Goal: Transaction & Acquisition: Purchase product/service

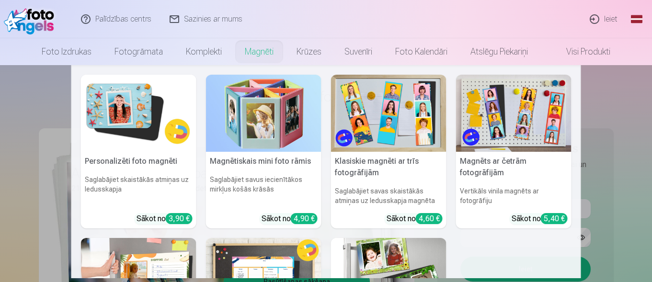
click at [43, 129] on nav "Personalizēti foto magnēti Saglabājiet skaistākās atmiņas uz ledusskapja Sākot …" at bounding box center [326, 171] width 652 height 213
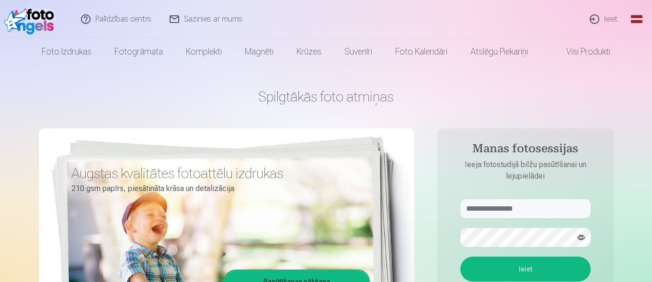
click at [599, 14] on link "Ieiet" at bounding box center [604, 19] width 46 height 38
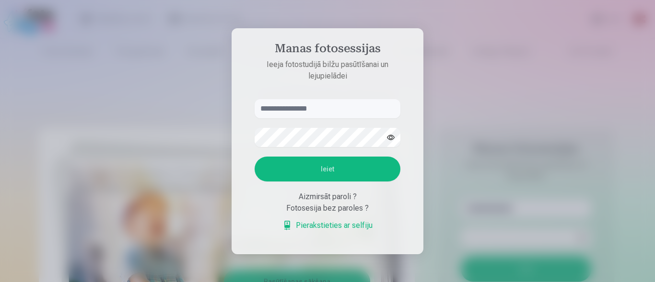
click at [278, 109] on input "text" at bounding box center [328, 108] width 146 height 19
type input "*"
type input "**********"
click at [391, 134] on button "button" at bounding box center [391, 137] width 18 height 18
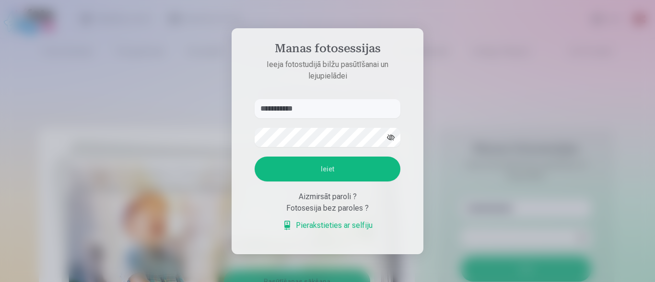
click at [392, 134] on button "button" at bounding box center [391, 137] width 18 height 18
click at [358, 162] on button "Ieiet" at bounding box center [328, 169] width 146 height 25
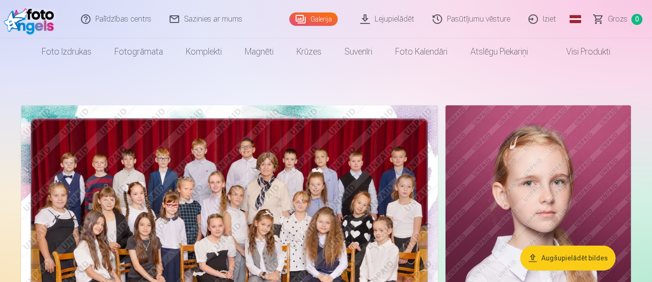
drag, startPoint x: 651, startPoint y: 9, endPoint x: 624, endPoint y: 55, distance: 53.1
click at [623, 57] on header "Palīdzības centrs Sazinies ar mums Galerija Lejupielādēt Pasūtījumu vēsture Izi…" at bounding box center [326, 32] width 652 height 65
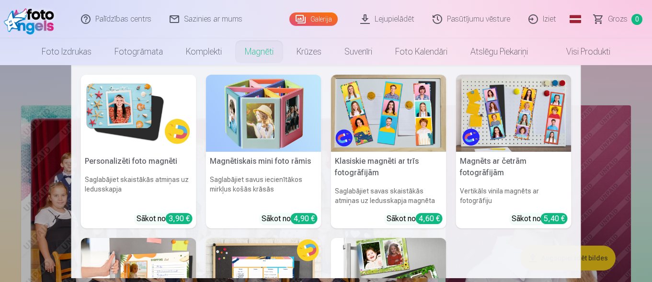
click at [265, 51] on link "Magnēti" at bounding box center [259, 51] width 52 height 27
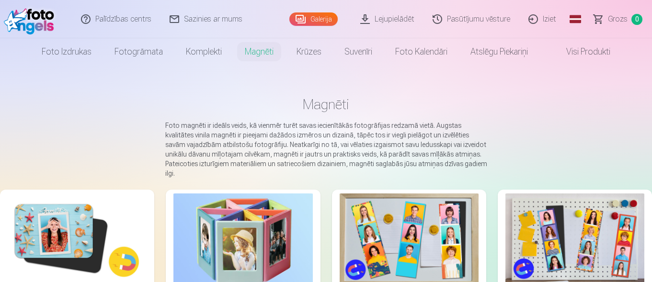
click at [82, 213] on img at bounding box center [77, 240] width 139 height 93
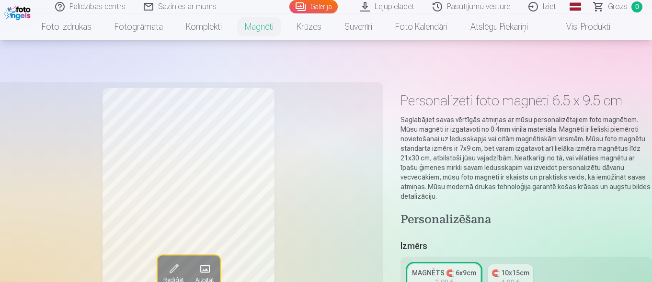
scroll to position [247, 0]
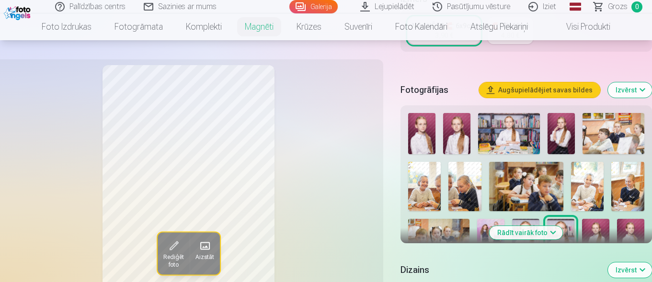
click at [426, 124] on img at bounding box center [421, 133] width 27 height 41
click at [462, 125] on img at bounding box center [456, 133] width 27 height 41
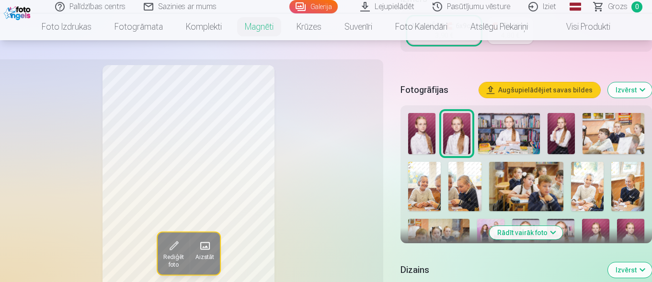
click at [651, 228] on div "Rādīt vairāk foto" at bounding box center [527, 174] width 252 height 138
click at [538, 229] on button "Rādīt vairāk foto" at bounding box center [526, 232] width 73 height 13
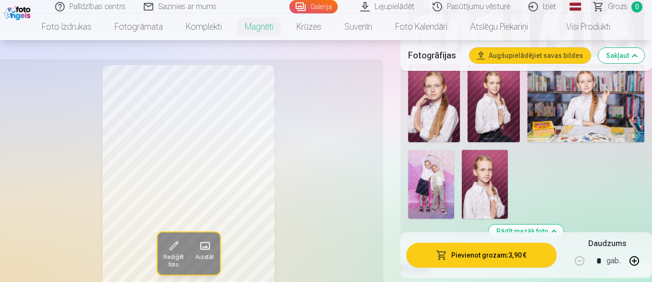
scroll to position [679, 0]
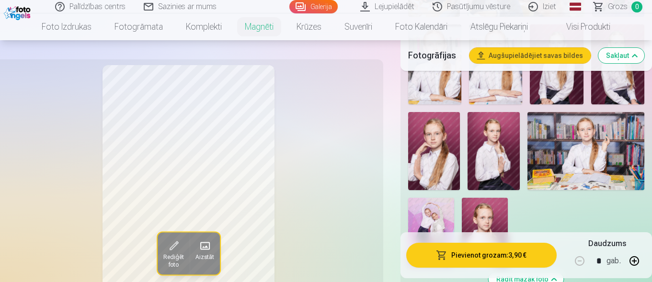
click at [434, 146] on img at bounding box center [434, 151] width 52 height 78
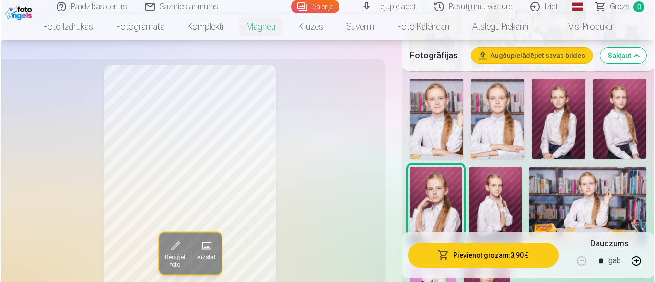
scroll to position [583, 0]
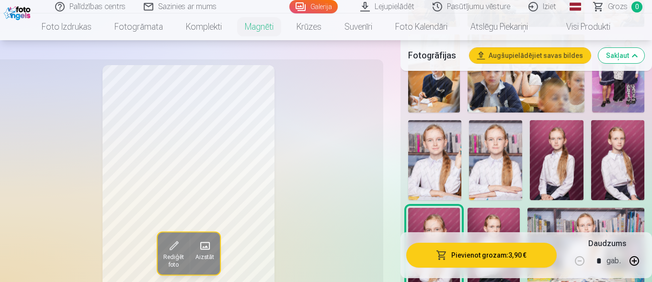
click at [431, 154] on img at bounding box center [434, 160] width 53 height 80
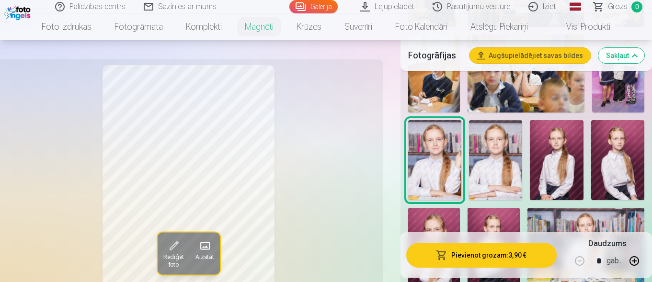
click at [174, 262] on span "Rediģēt foto" at bounding box center [173, 261] width 21 height 15
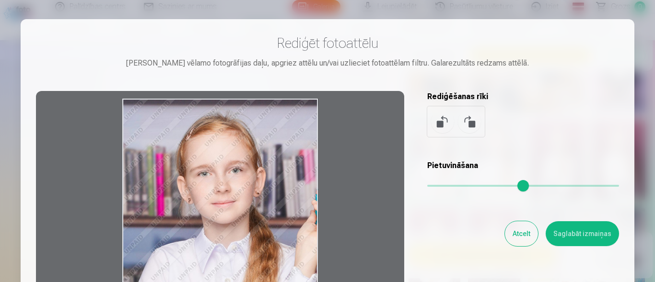
drag, startPoint x: 299, startPoint y: 124, endPoint x: 343, endPoint y: 211, distance: 98.0
click at [331, 214] on div at bounding box center [220, 241] width 368 height 301
drag, startPoint x: 435, startPoint y: 187, endPoint x: 427, endPoint y: 189, distance: 8.4
click at [427, 187] on input "range" at bounding box center [523, 186] width 192 height 2
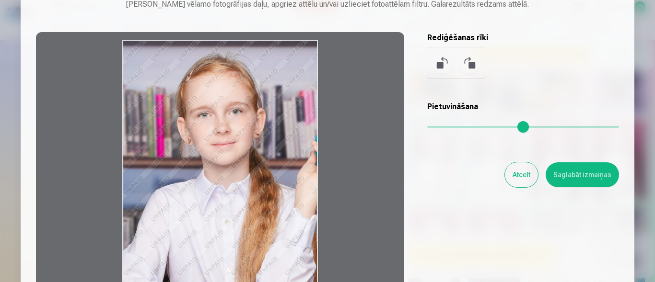
scroll to position [48, 0]
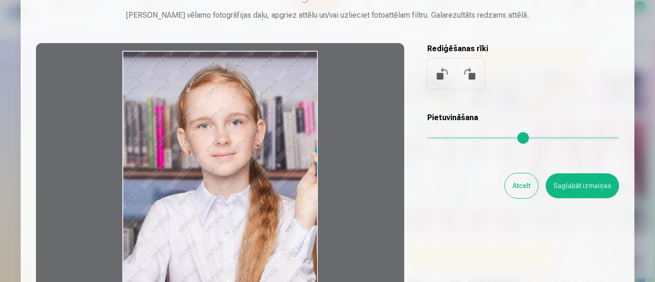
drag, startPoint x: 289, startPoint y: 112, endPoint x: 286, endPoint y: 173, distance: 61.4
click at [286, 173] on div at bounding box center [220, 193] width 368 height 301
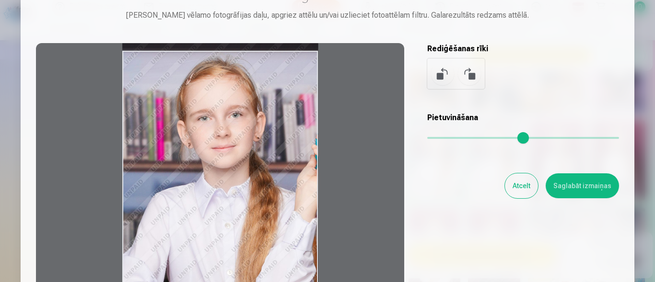
drag, startPoint x: 286, startPoint y: 173, endPoint x: 292, endPoint y: 89, distance: 84.6
click at [292, 89] on div at bounding box center [220, 193] width 368 height 301
drag, startPoint x: 294, startPoint y: 149, endPoint x: 306, endPoint y: 107, distance: 42.9
click at [306, 108] on div at bounding box center [220, 193] width 368 height 301
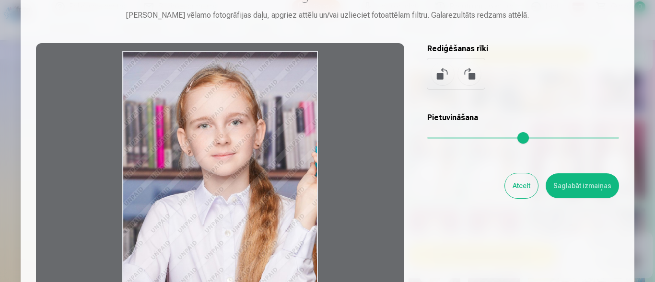
drag, startPoint x: 306, startPoint y: 107, endPoint x: 311, endPoint y: 114, distance: 7.6
click at [311, 114] on div at bounding box center [220, 193] width 368 height 301
drag, startPoint x: 311, startPoint y: 114, endPoint x: 219, endPoint y: 152, distance: 99.7
click at [219, 152] on div at bounding box center [220, 193] width 368 height 301
click at [468, 75] on button at bounding box center [469, 73] width 23 height 23
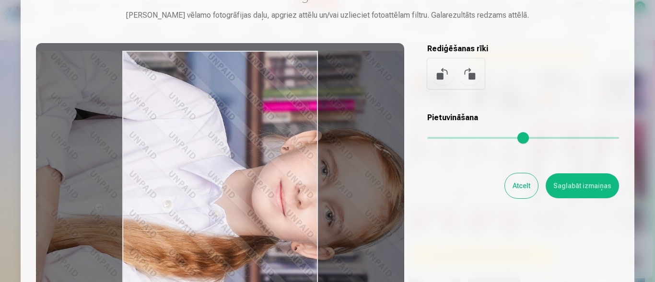
click at [468, 75] on button at bounding box center [469, 73] width 23 height 23
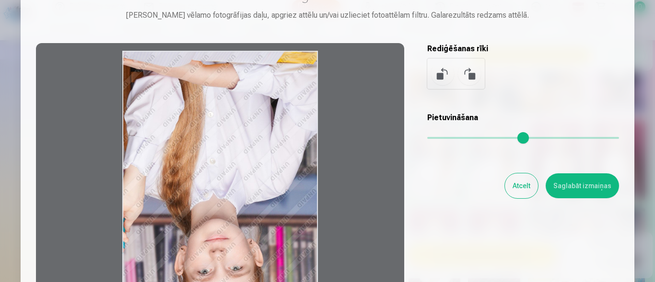
click at [468, 75] on button at bounding box center [469, 73] width 23 height 23
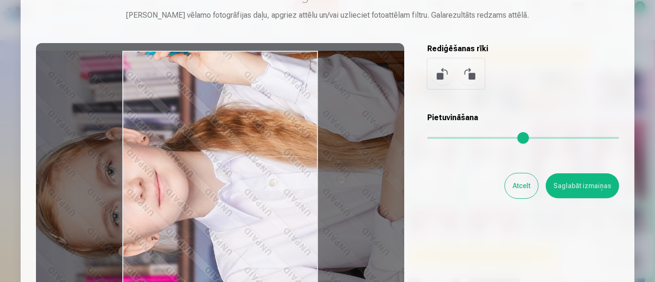
click at [468, 75] on button at bounding box center [469, 73] width 23 height 23
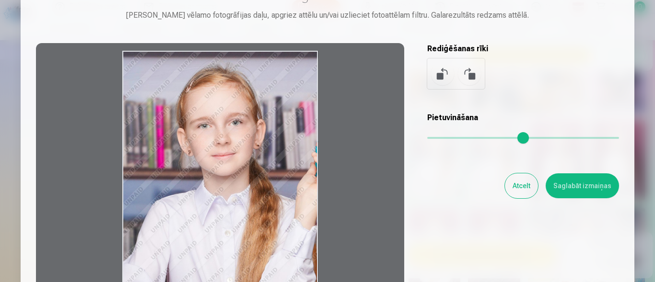
click at [468, 75] on button at bounding box center [469, 73] width 23 height 23
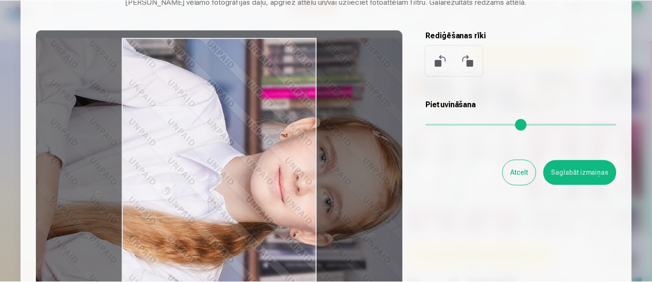
scroll to position [58, 0]
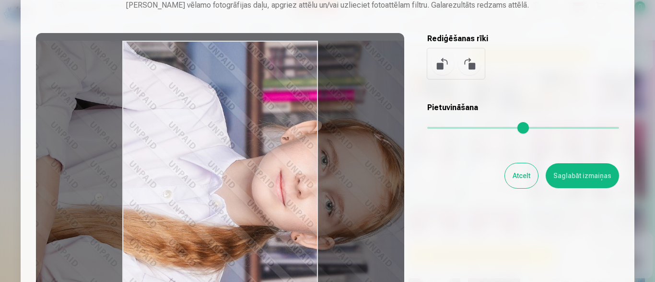
click at [466, 65] on button at bounding box center [469, 63] width 23 height 23
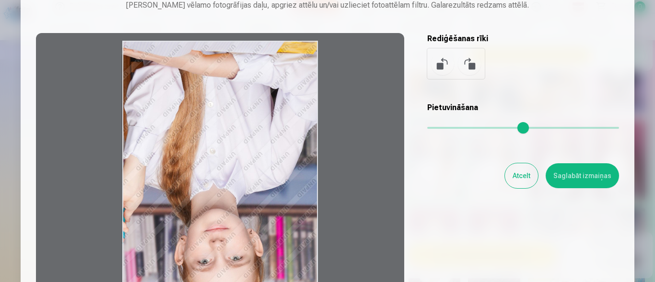
click at [466, 65] on button at bounding box center [469, 63] width 23 height 23
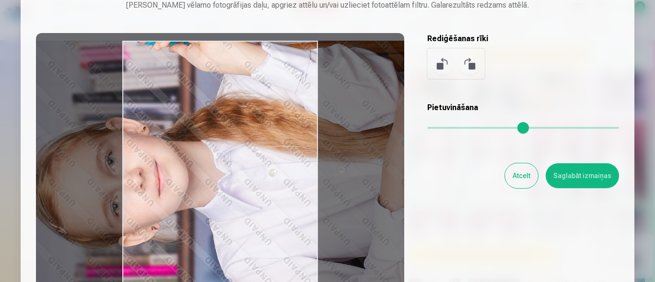
click at [466, 65] on button at bounding box center [469, 63] width 23 height 23
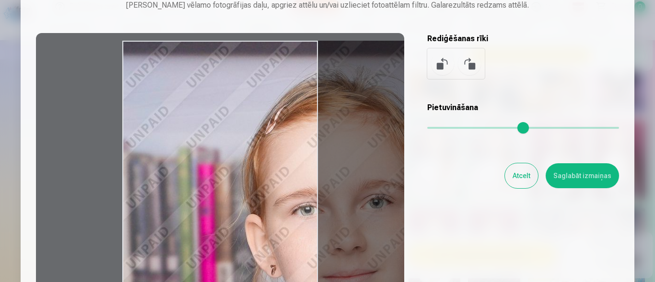
drag, startPoint x: 434, startPoint y: 128, endPoint x: 413, endPoint y: 130, distance: 21.2
click at [619, 129] on input "range" at bounding box center [523, 128] width 192 height 2
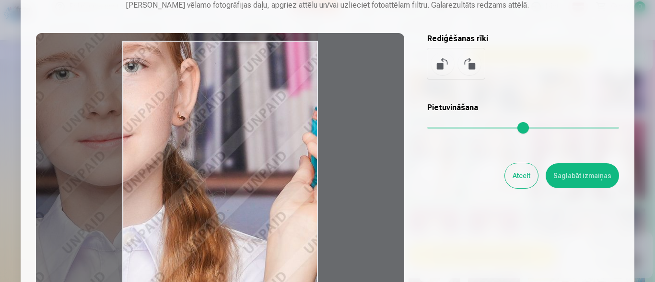
drag, startPoint x: 266, startPoint y: 159, endPoint x: 0, endPoint y: 23, distance: 298.8
click at [0, 23] on div "​ Rediģēt fotoattēlu Pietuvini vēlamo fotogrāfijas daļu, apgriez attēlu un/vai …" at bounding box center [327, 184] width 655 height 484
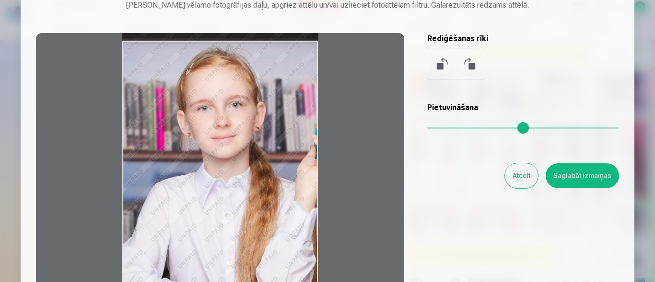
drag, startPoint x: 607, startPoint y: 123, endPoint x: 368, endPoint y: 124, distance: 239.2
type input "*"
click at [427, 127] on input "range" at bounding box center [523, 128] width 192 height 2
click at [524, 181] on button "Atcelt" at bounding box center [521, 175] width 33 height 25
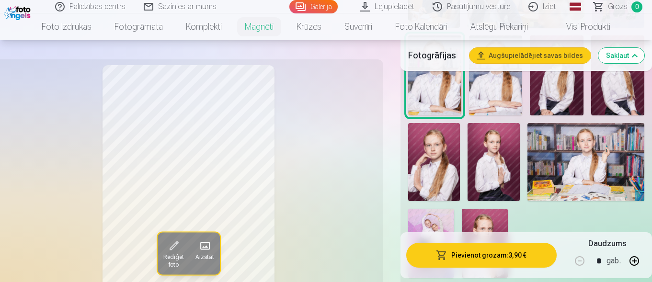
scroll to position [775, 0]
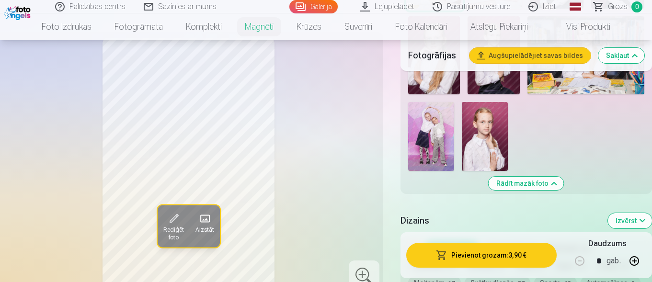
click at [498, 117] on img at bounding box center [485, 136] width 46 height 69
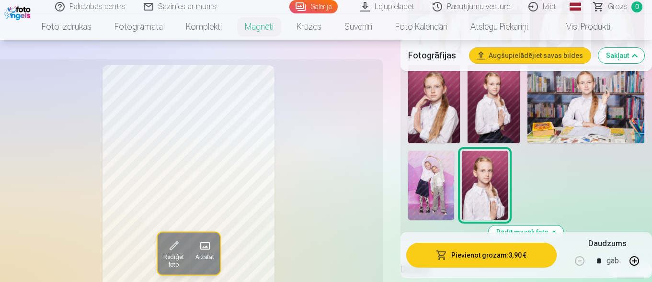
scroll to position [679, 0]
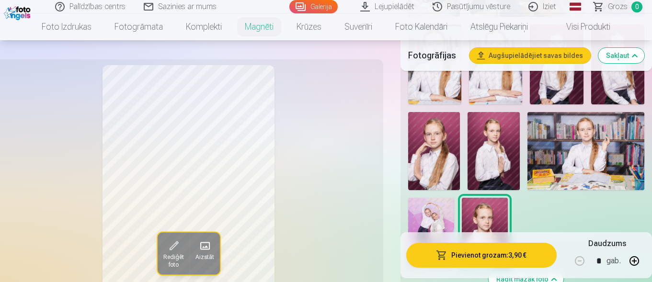
click at [498, 143] on img at bounding box center [494, 151] width 52 height 78
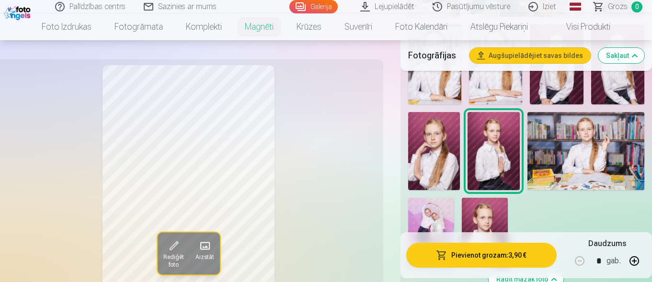
click at [427, 150] on img at bounding box center [434, 151] width 52 height 78
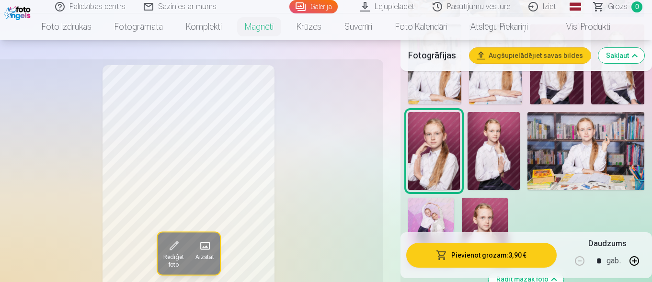
click at [580, 142] on img at bounding box center [586, 151] width 117 height 78
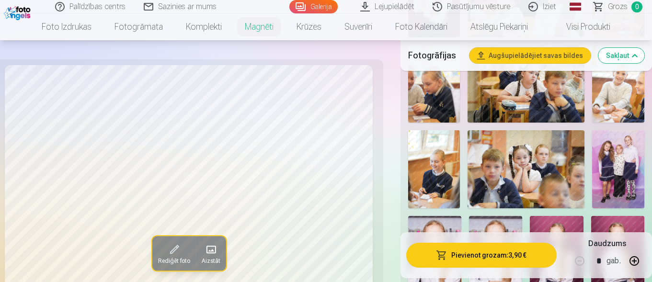
scroll to position [535, 0]
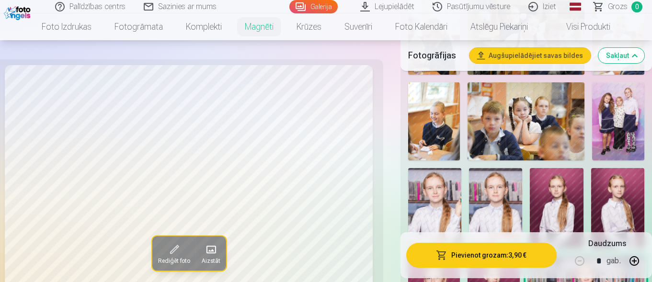
click at [173, 246] on span at bounding box center [173, 250] width 15 height 15
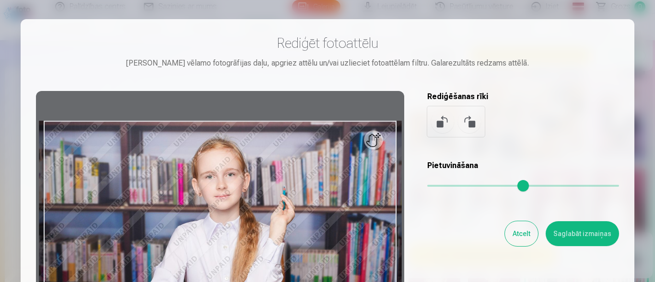
click at [470, 124] on button at bounding box center [469, 121] width 23 height 23
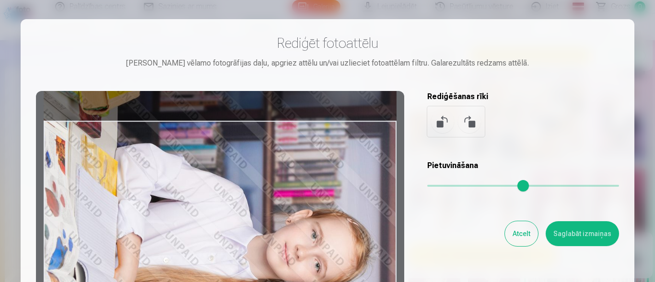
drag, startPoint x: 378, startPoint y: 144, endPoint x: 346, endPoint y: 153, distance: 33.7
click at [346, 153] on div at bounding box center [220, 241] width 368 height 301
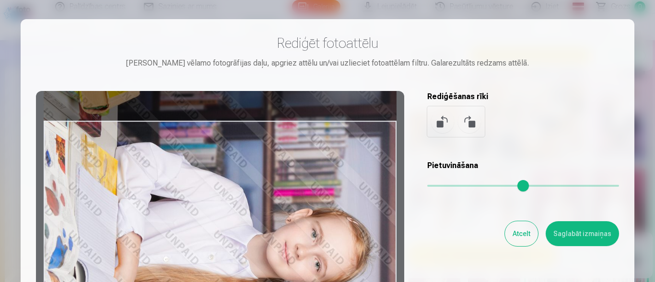
click at [519, 228] on button "Atcelt" at bounding box center [521, 233] width 33 height 25
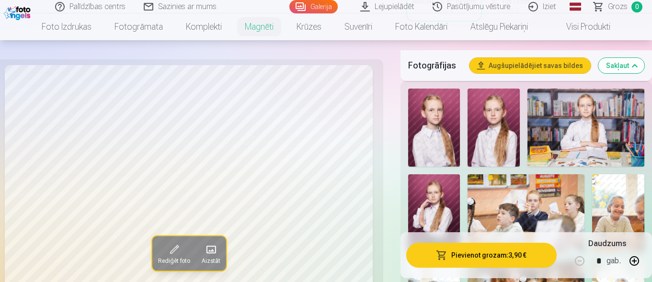
scroll to position [295, 0]
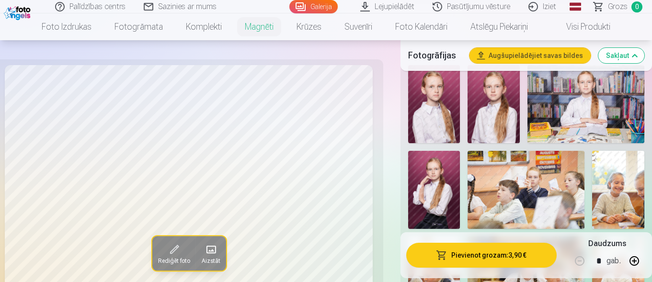
click at [492, 102] on img at bounding box center [494, 104] width 52 height 78
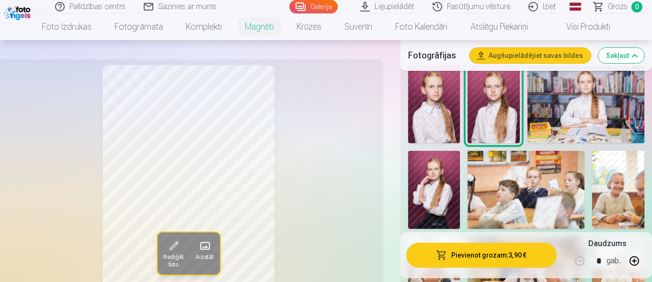
click at [447, 109] on img at bounding box center [434, 104] width 52 height 78
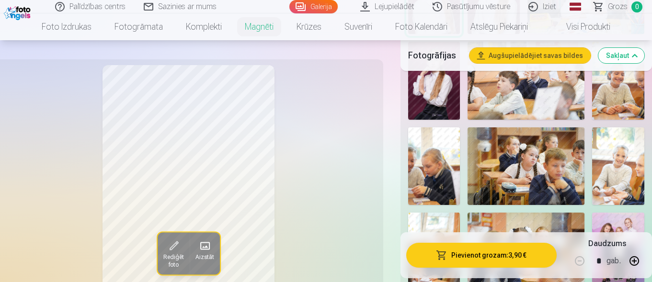
scroll to position [439, 0]
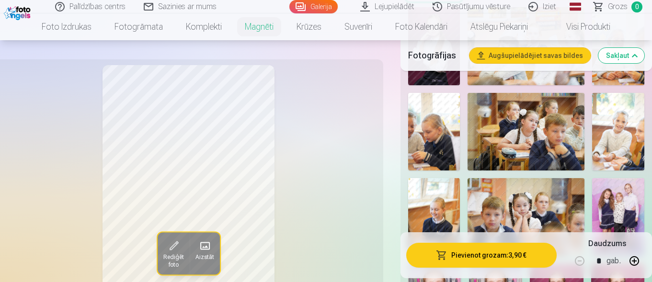
click at [447, 129] on img at bounding box center [434, 132] width 52 height 78
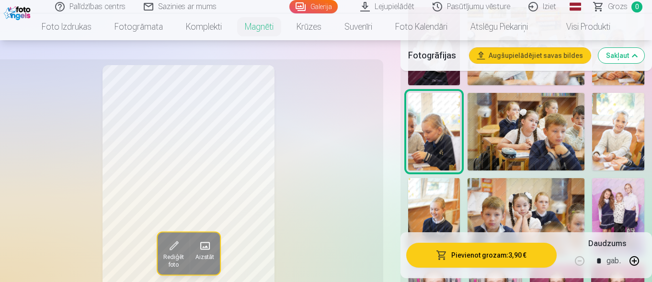
click at [442, 199] on img at bounding box center [434, 217] width 52 height 78
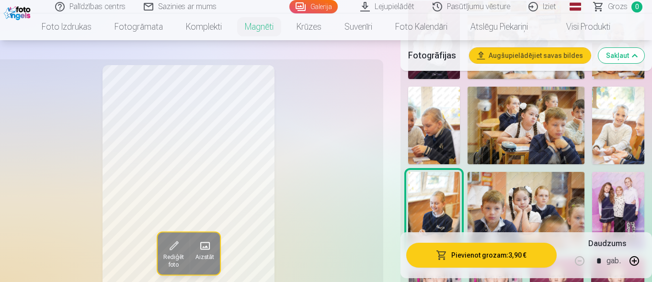
scroll to position [535, 0]
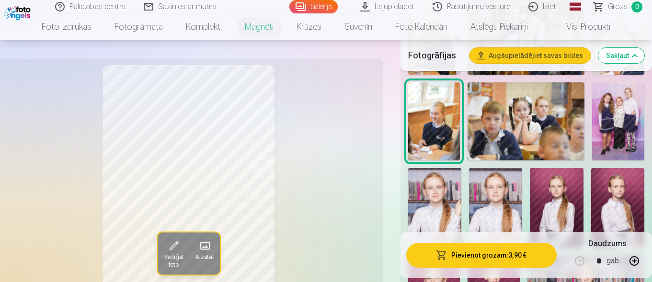
click at [428, 194] on img at bounding box center [434, 208] width 53 height 80
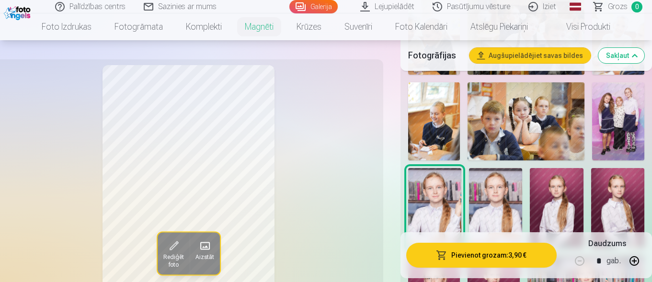
click at [485, 195] on img at bounding box center [495, 208] width 53 height 80
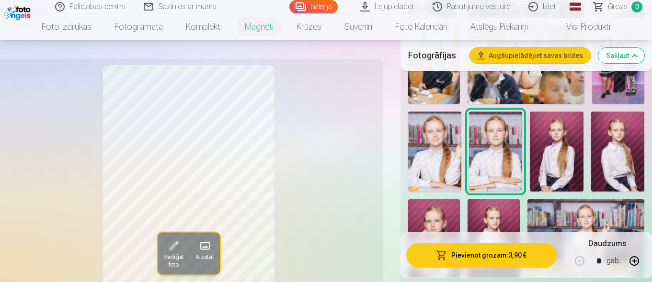
scroll to position [583, 0]
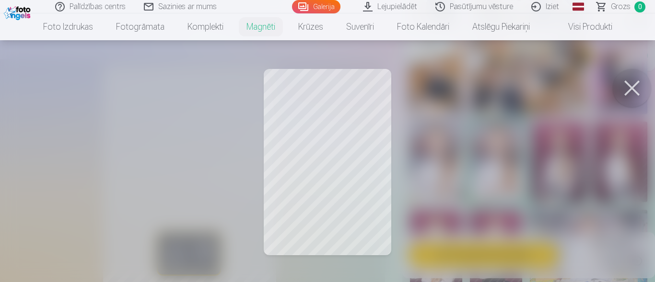
click at [238, 162] on div at bounding box center [327, 141] width 655 height 282
click at [636, 97] on button at bounding box center [632, 88] width 38 height 38
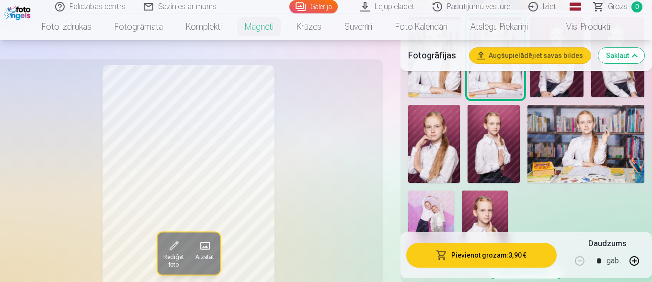
scroll to position [734, 0]
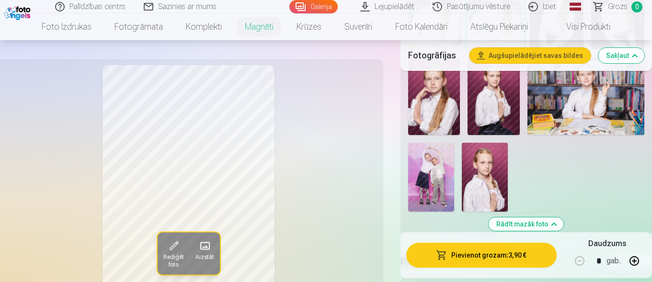
click at [541, 219] on button "Rādīt mazāk foto" at bounding box center [526, 224] width 75 height 13
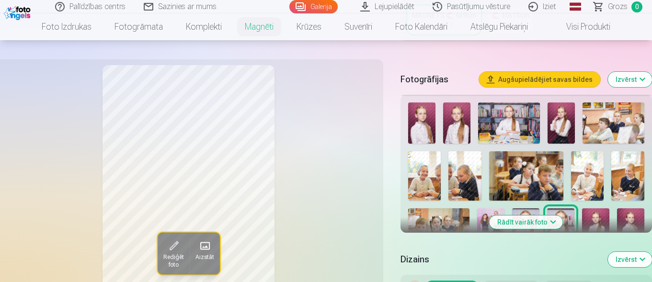
scroll to position [256, 0]
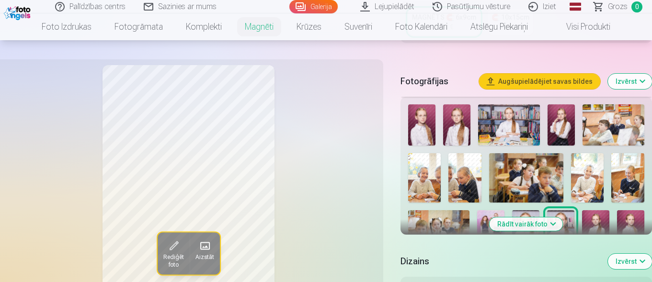
click at [555, 218] on button "Rādīt vairāk foto" at bounding box center [526, 224] width 73 height 13
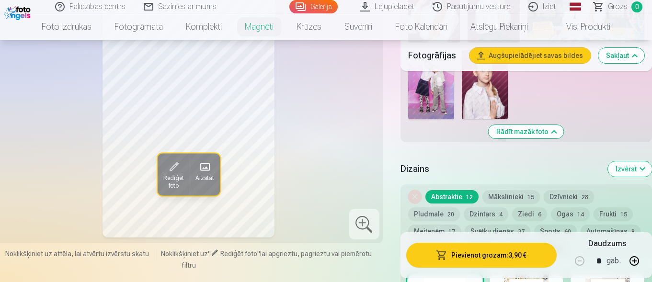
scroll to position [831, 0]
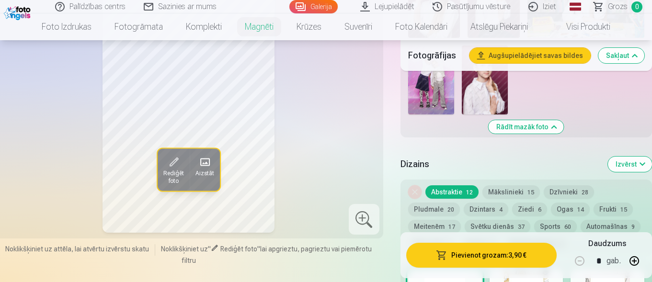
click at [508, 185] on button "Mākslinieki 15" at bounding box center [512, 191] width 58 height 13
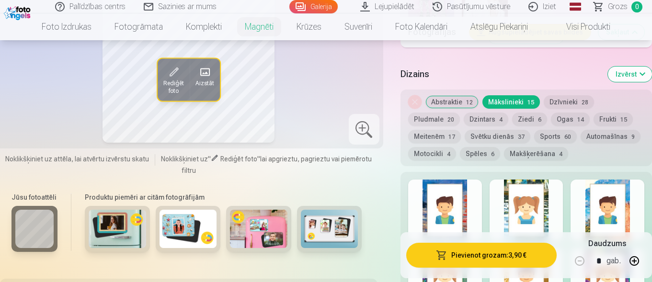
scroll to position [1023, 0]
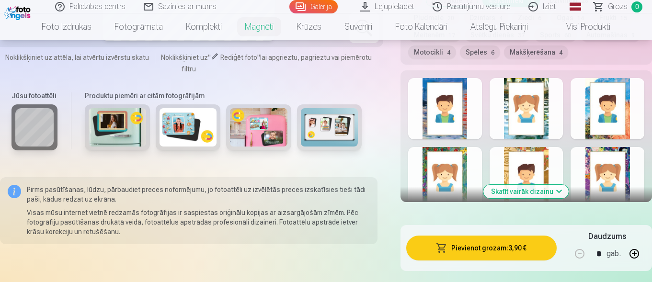
click at [541, 187] on button "Skatīt vairāk dizainu" at bounding box center [526, 191] width 85 height 13
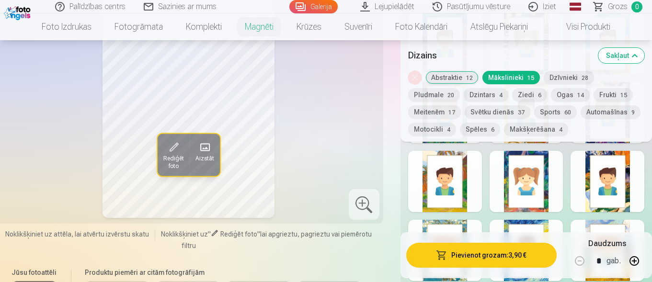
scroll to position [1215, 0]
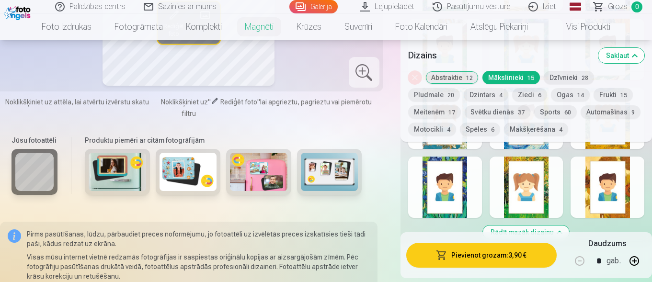
click at [445, 190] on div at bounding box center [445, 187] width 74 height 61
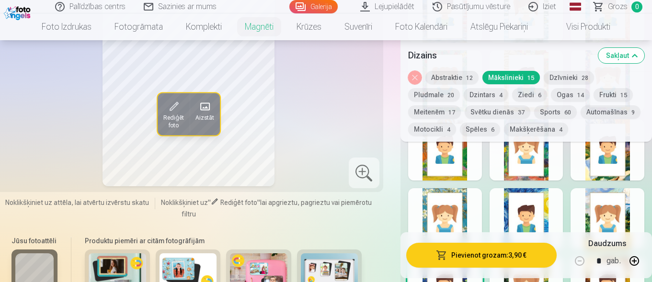
scroll to position [1119, 0]
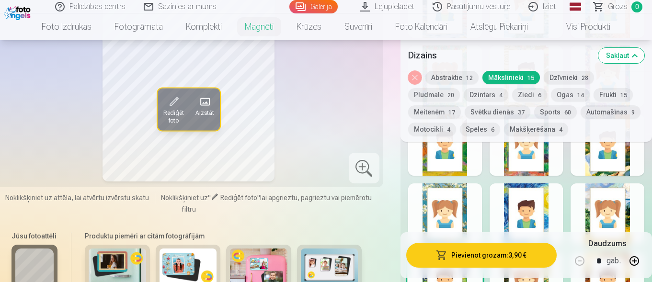
click at [472, 102] on div "Noņemiet dizainu Abstraktie 12 Mākslinieki 15 Dzīvnieki 28 Pludmale 20 Dzintars…" at bounding box center [527, 106] width 252 height 71
click at [476, 99] on button "Dzintars 4" at bounding box center [486, 94] width 45 height 13
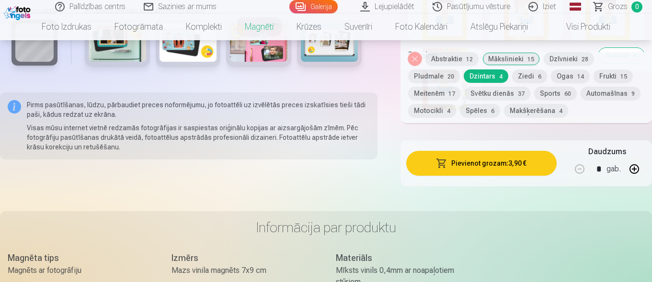
scroll to position [927, 0]
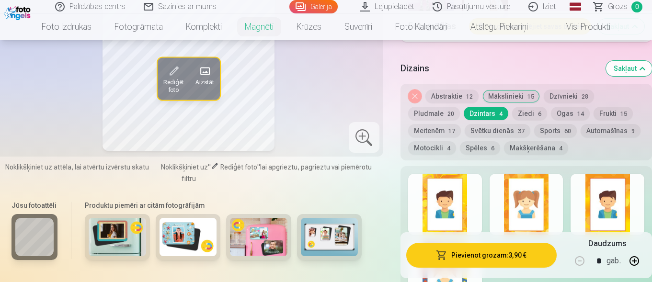
click at [439, 179] on div at bounding box center [445, 204] width 74 height 61
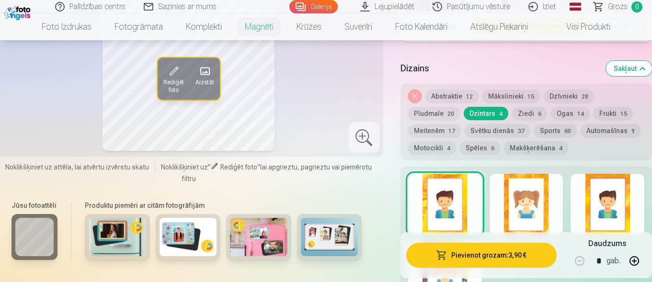
click at [532, 109] on button "Ziedi 6" at bounding box center [529, 113] width 35 height 13
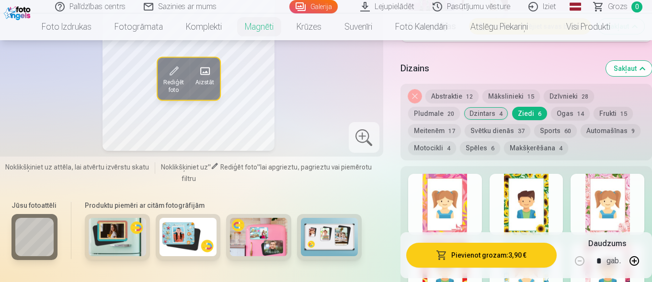
click at [619, 203] on div at bounding box center [608, 204] width 74 height 61
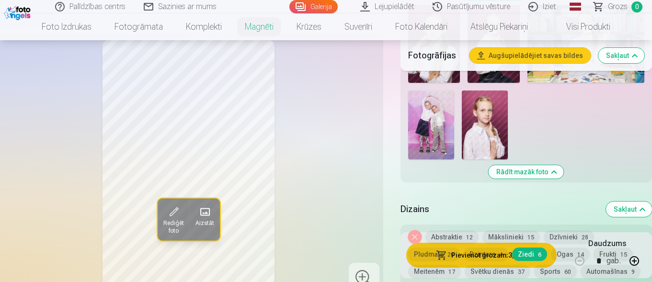
scroll to position [831, 0]
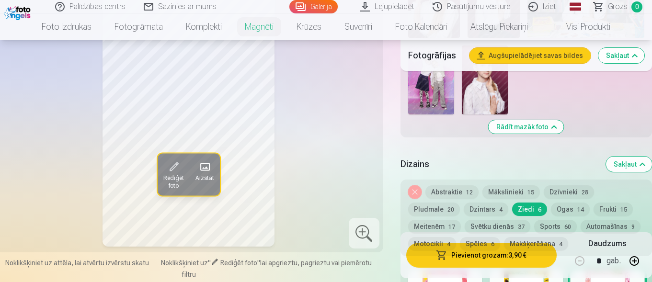
click at [480, 238] on button "Spēles 6" at bounding box center [480, 243] width 40 height 13
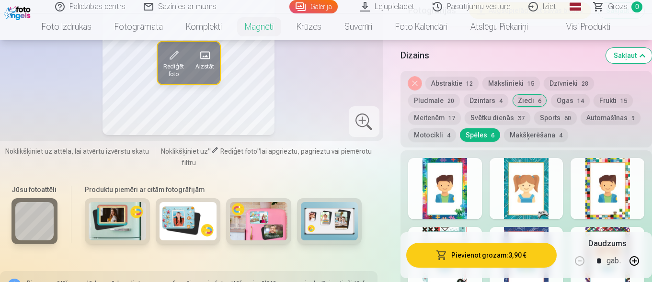
scroll to position [927, 0]
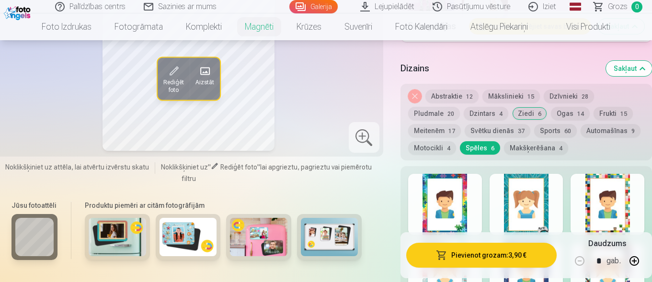
click at [623, 183] on div at bounding box center [608, 204] width 74 height 61
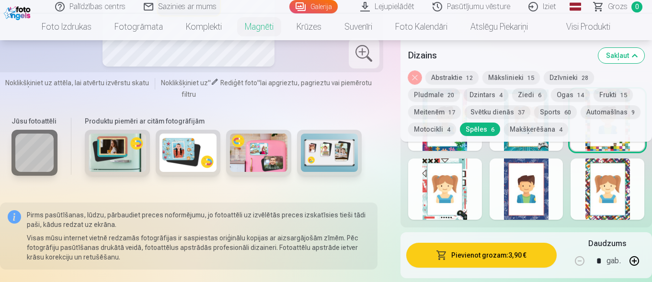
scroll to position [1023, 0]
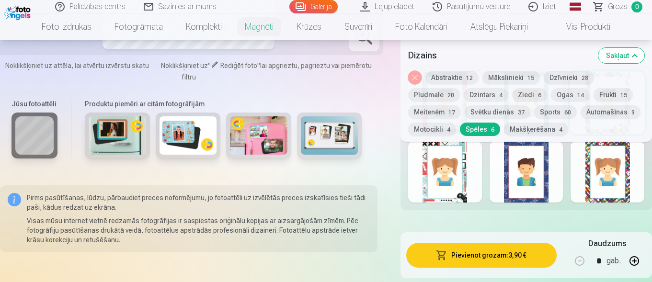
click at [622, 183] on div at bounding box center [608, 171] width 74 height 61
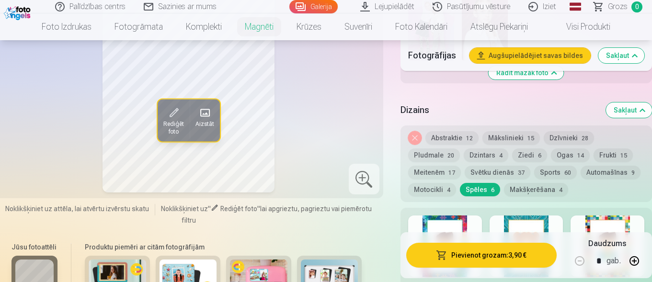
scroll to position [927, 0]
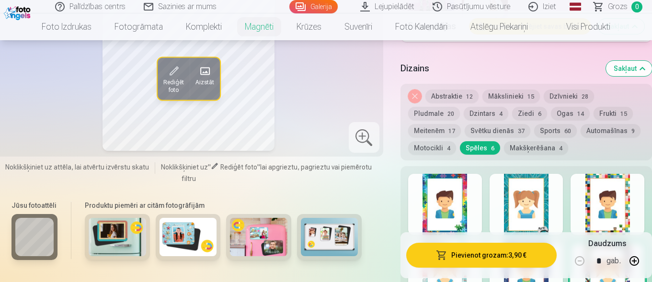
click at [590, 195] on div at bounding box center [608, 204] width 74 height 61
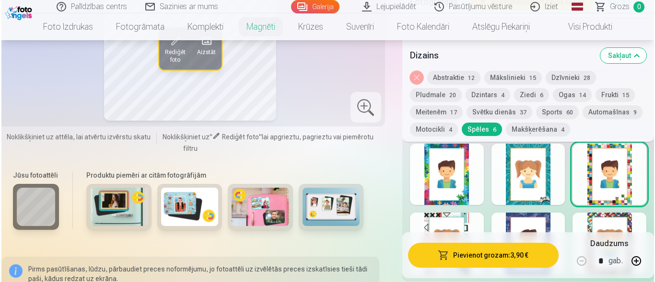
scroll to position [975, 0]
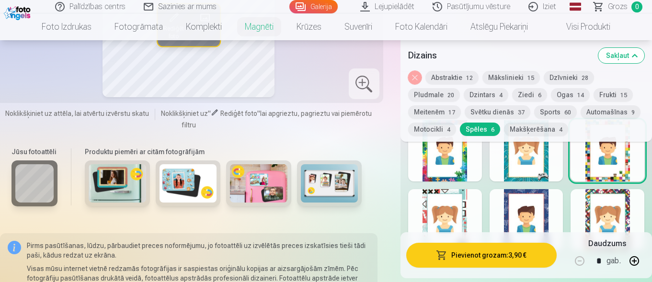
click at [470, 258] on button "Pievienot grozam : 3,90 €" at bounding box center [481, 255] width 150 height 25
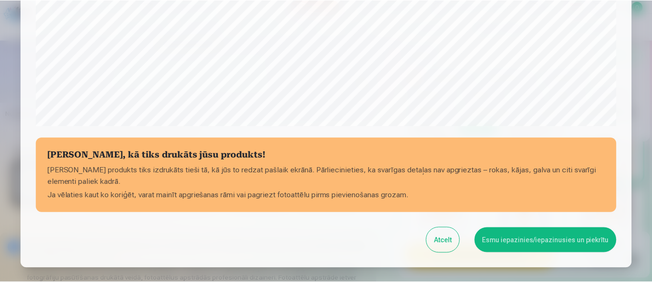
scroll to position [408, 0]
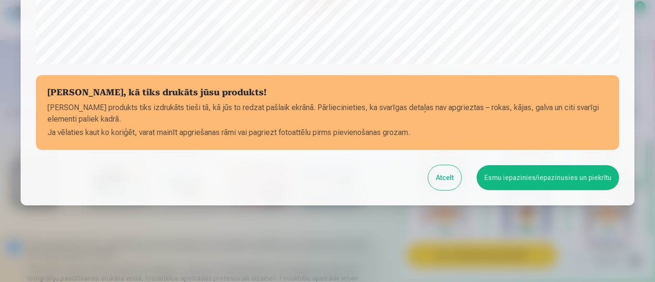
click at [538, 184] on button "Esmu iepazinies/iepazinusies un piekrītu" at bounding box center [547, 177] width 142 height 25
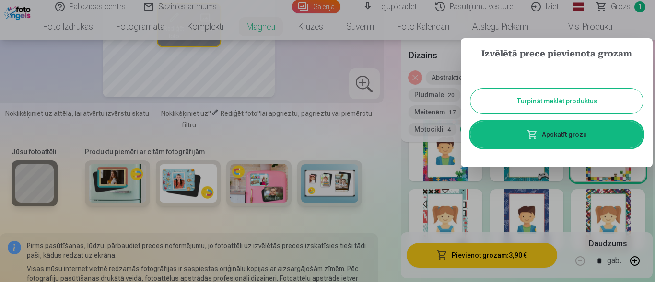
click at [594, 102] on button "Turpināt meklēt produktus" at bounding box center [556, 101] width 173 height 25
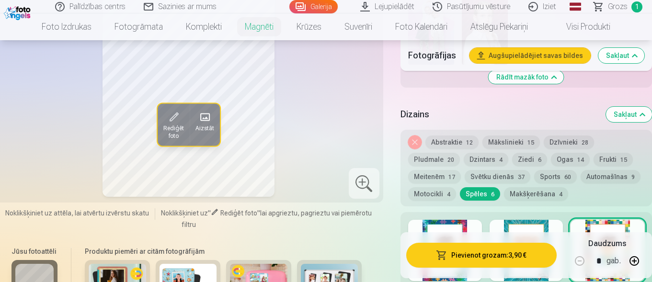
scroll to position [879, 0]
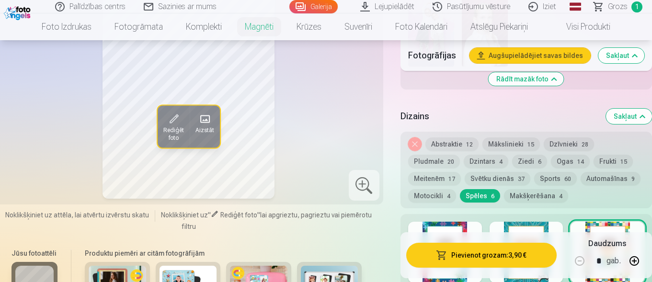
click at [531, 189] on button "Makšķerēšana 4" at bounding box center [536, 195] width 64 height 13
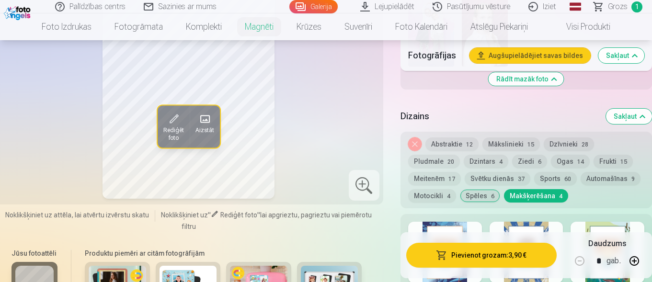
click at [443, 223] on div at bounding box center [445, 252] width 74 height 61
click at [531, 225] on div at bounding box center [527, 252] width 74 height 61
click at [611, 228] on div at bounding box center [608, 252] width 74 height 61
click at [570, 155] on button "Ogas 14" at bounding box center [570, 161] width 39 height 13
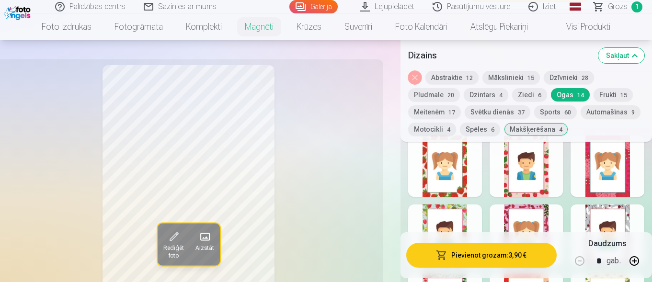
scroll to position [975, 0]
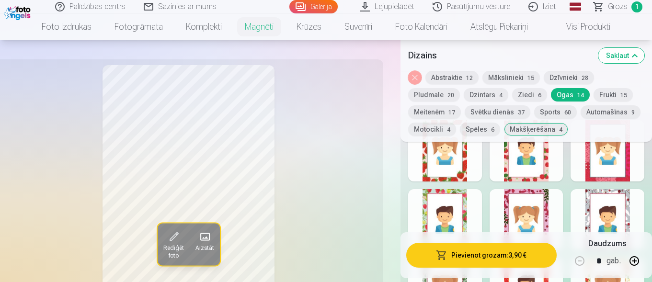
click at [457, 168] on div at bounding box center [445, 150] width 74 height 61
click at [514, 209] on div at bounding box center [527, 219] width 74 height 61
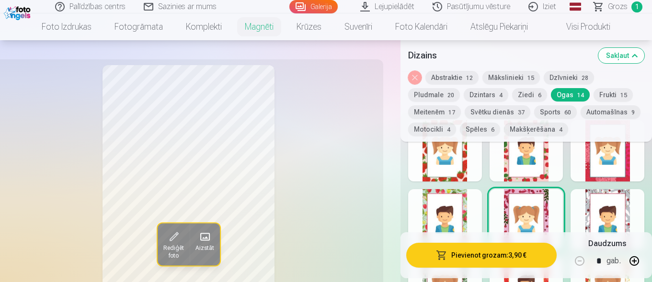
click at [607, 202] on div at bounding box center [608, 219] width 74 height 61
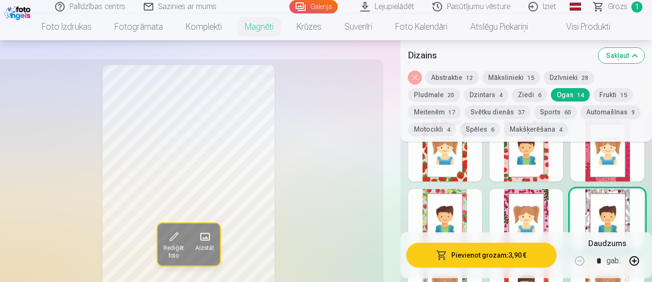
click at [609, 158] on div at bounding box center [608, 150] width 74 height 61
click at [456, 157] on div at bounding box center [445, 150] width 74 height 61
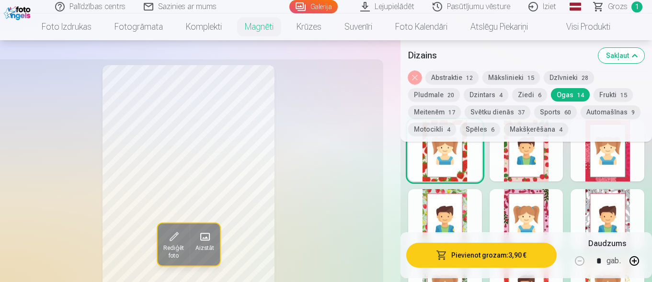
click at [434, 210] on div at bounding box center [445, 219] width 74 height 61
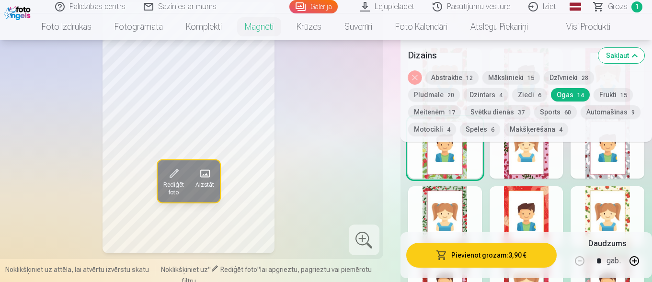
scroll to position [1071, 0]
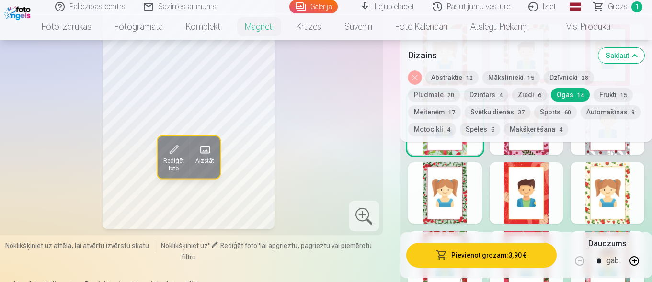
click at [463, 198] on div at bounding box center [445, 192] width 74 height 61
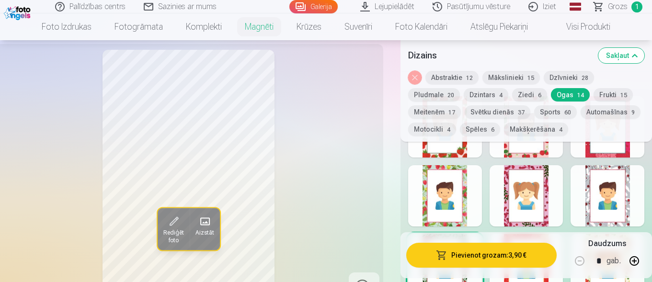
scroll to position [927, 0]
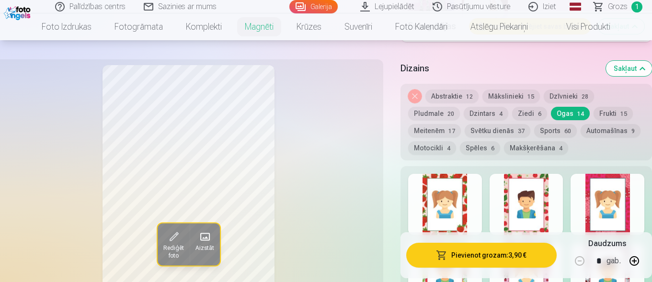
click at [538, 201] on div at bounding box center [527, 204] width 74 height 61
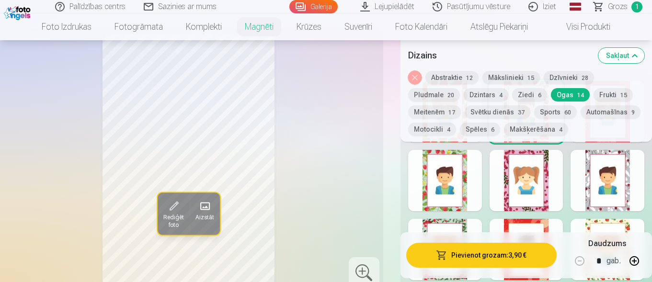
scroll to position [1023, 0]
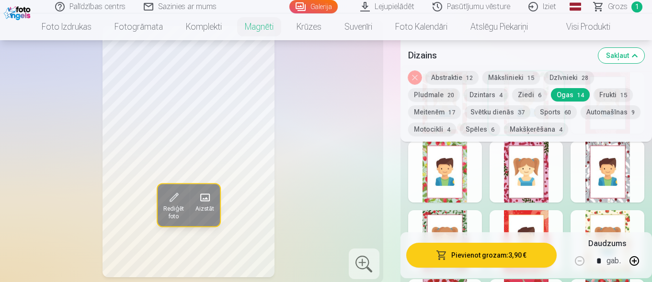
click at [542, 187] on div at bounding box center [527, 171] width 74 height 61
click at [620, 223] on div at bounding box center [608, 240] width 74 height 61
click at [440, 162] on div at bounding box center [445, 171] width 74 height 61
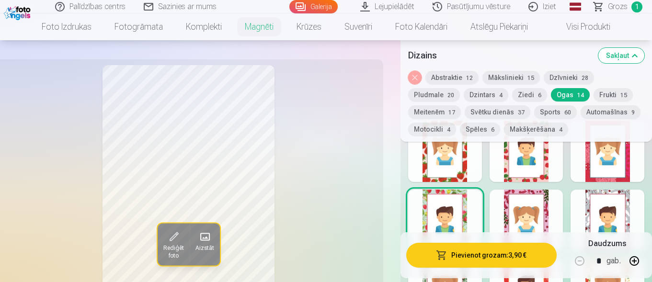
scroll to position [927, 0]
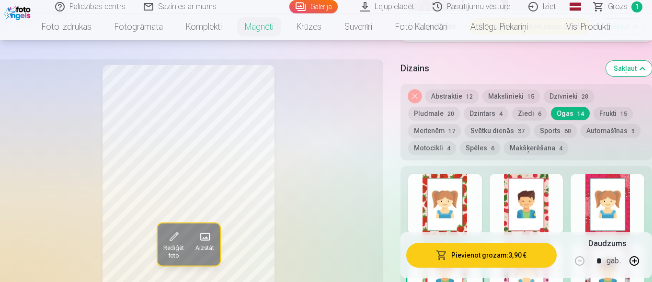
click at [448, 182] on div at bounding box center [445, 204] width 74 height 61
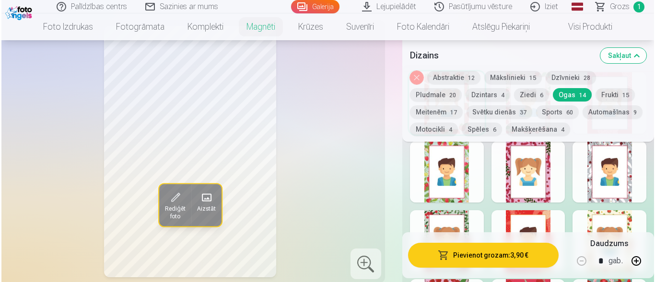
scroll to position [1071, 0]
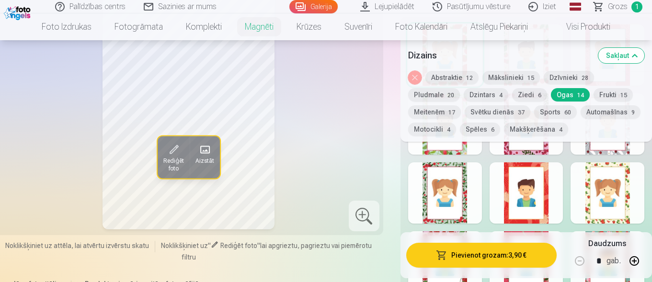
click at [481, 261] on button "Pievienot grozam : 3,90 €" at bounding box center [481, 255] width 150 height 25
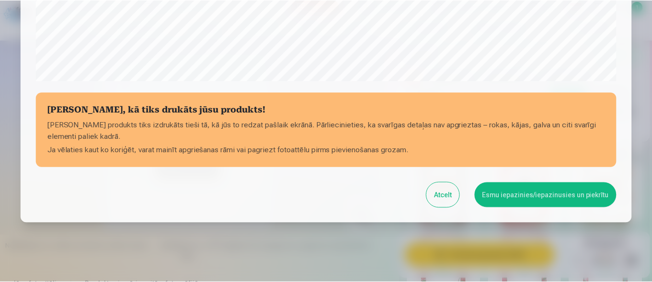
scroll to position [408, 0]
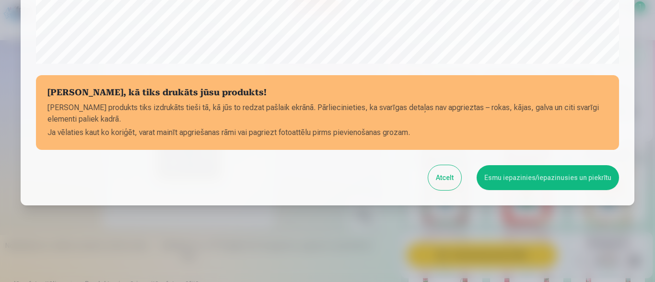
click at [551, 178] on button "Esmu iepazinies/iepazinusies un piekrītu" at bounding box center [547, 177] width 142 height 25
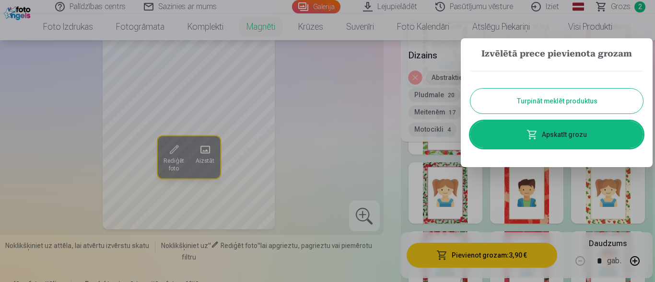
click at [563, 104] on button "Turpināt meklēt produktus" at bounding box center [556, 101] width 173 height 25
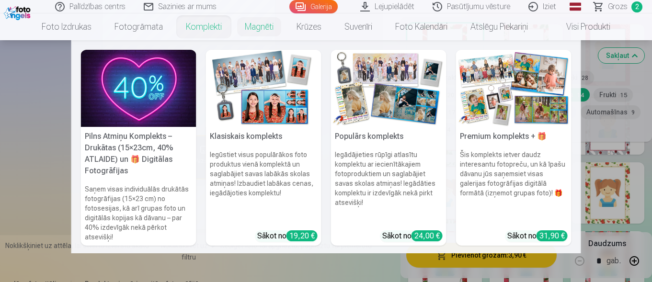
scroll to position [1023, 0]
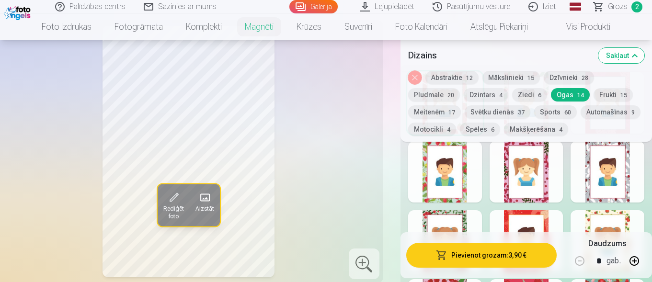
click at [590, 31] on link "Visi produkti" at bounding box center [581, 26] width 82 height 27
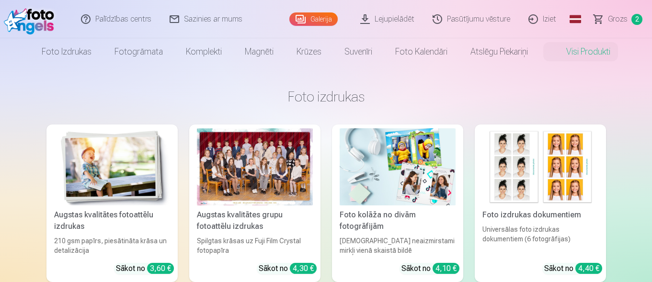
click at [284, 180] on div at bounding box center [255, 166] width 116 height 77
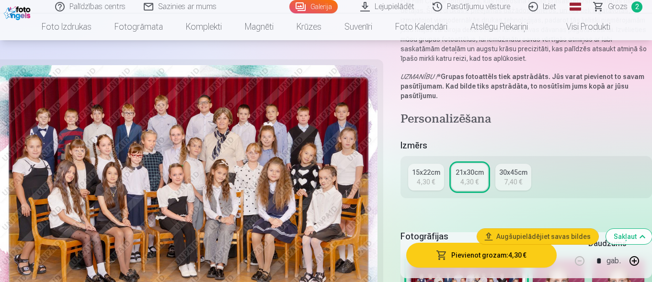
scroll to position [144, 0]
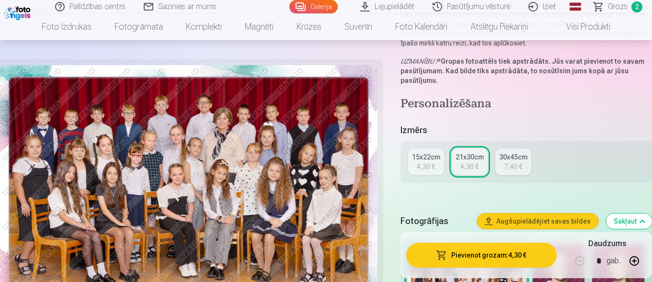
click at [423, 161] on div "15x22cm" at bounding box center [426, 157] width 28 height 10
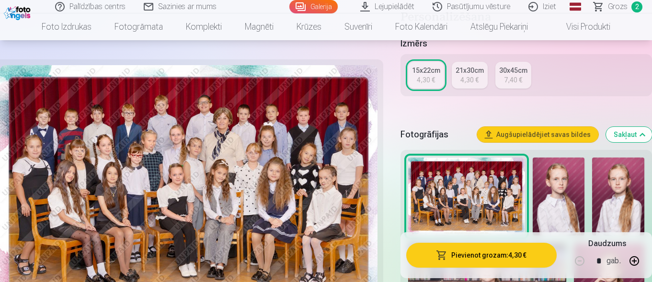
scroll to position [192, 0]
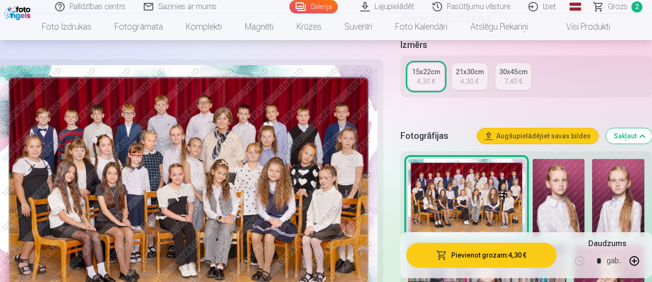
click at [479, 256] on button "Pievienot grozam : 4,30 €" at bounding box center [481, 255] width 150 height 25
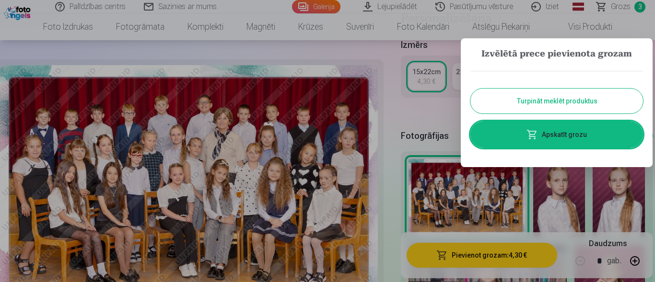
click at [579, 100] on button "Turpināt meklēt produktus" at bounding box center [556, 101] width 173 height 25
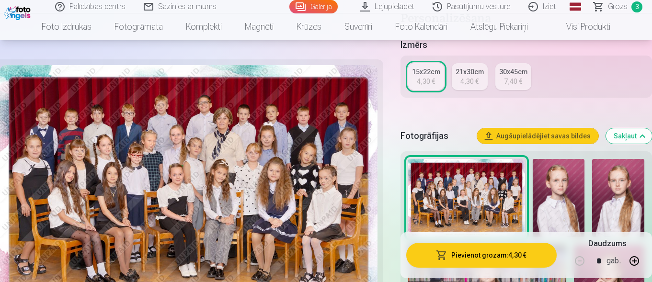
click at [598, 23] on link "Visi produkti" at bounding box center [581, 26] width 82 height 27
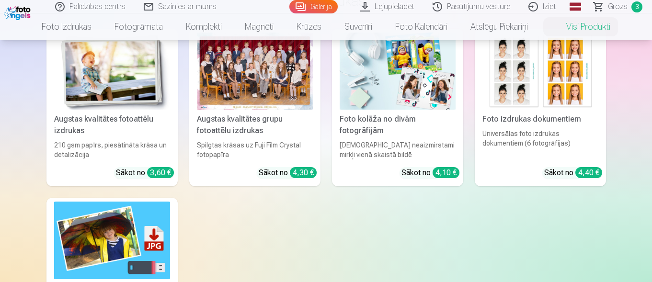
scroll to position [48, 0]
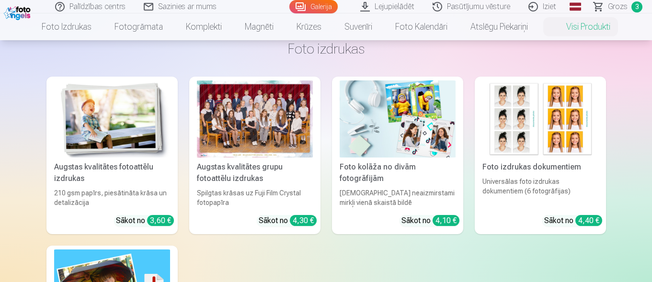
click at [100, 140] on img at bounding box center [112, 119] width 116 height 77
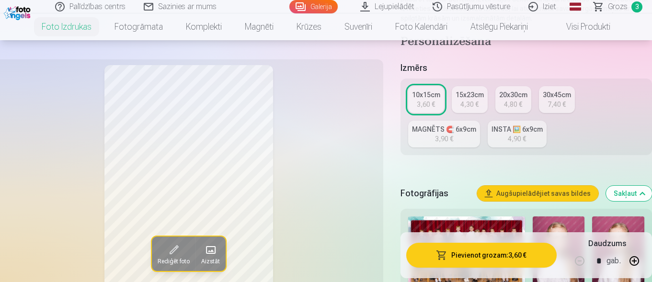
scroll to position [192, 0]
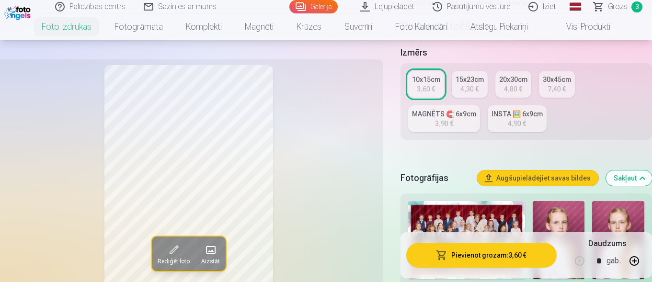
click at [428, 80] on div "10x15cm" at bounding box center [426, 80] width 28 height 10
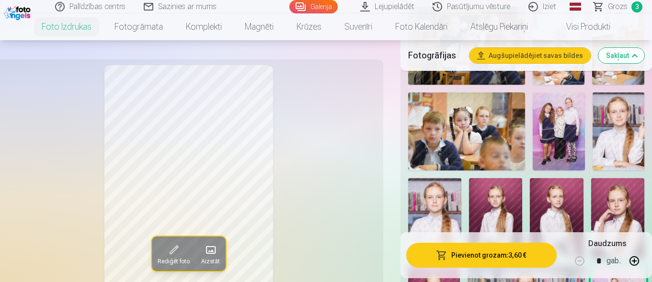
scroll to position [623, 0]
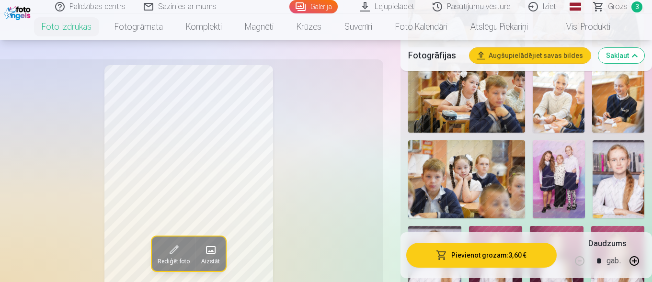
click at [597, 186] on img at bounding box center [619, 179] width 52 height 78
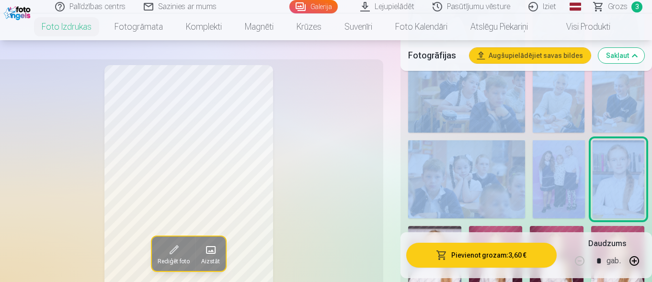
drag, startPoint x: 651, startPoint y: 40, endPoint x: 599, endPoint y: 151, distance: 122.9
click at [599, 151] on div "Fotogrāfijas Augšupielādējiet savas bildes Sakļaut Rādīt mazāk foto" at bounding box center [527, 112] width 252 height 760
click at [538, 142] on div at bounding box center [527, 119] width 244 height 706
click at [568, 179] on img at bounding box center [559, 179] width 52 height 78
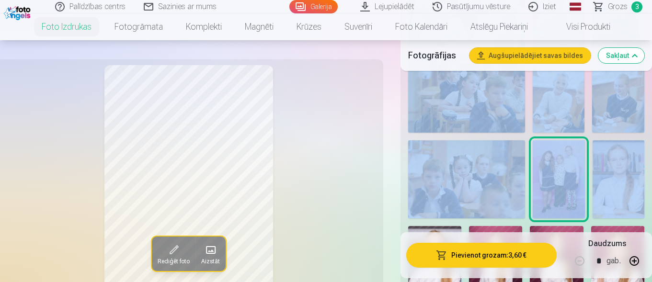
click at [497, 175] on img at bounding box center [466, 179] width 117 height 78
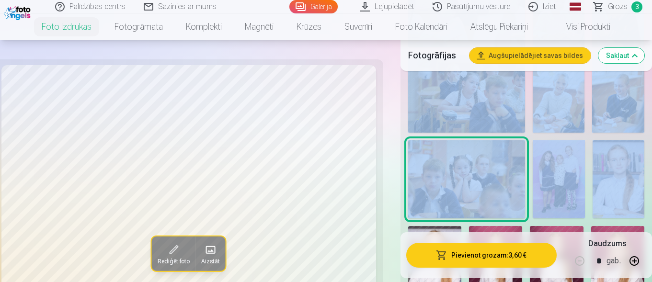
click at [391, 141] on div "Rediģēt foto Aizstāt Noklikšķiniet uz attēla, lai atvērtu izvērstu skatu Noklik…" at bounding box center [326, 146] width 652 height 1362
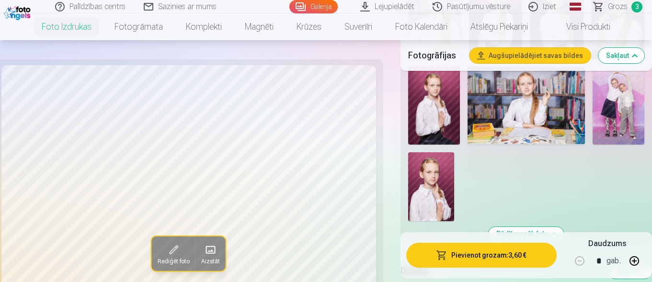
click at [415, 107] on img at bounding box center [434, 106] width 52 height 78
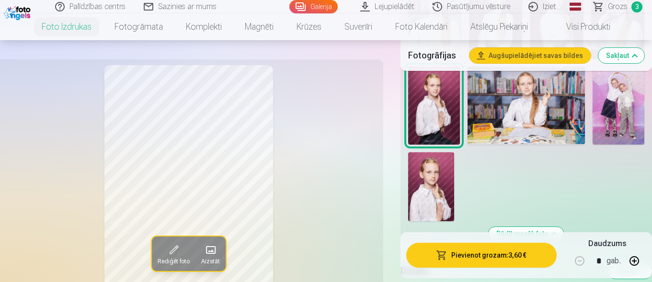
click at [428, 164] on img at bounding box center [431, 186] width 46 height 69
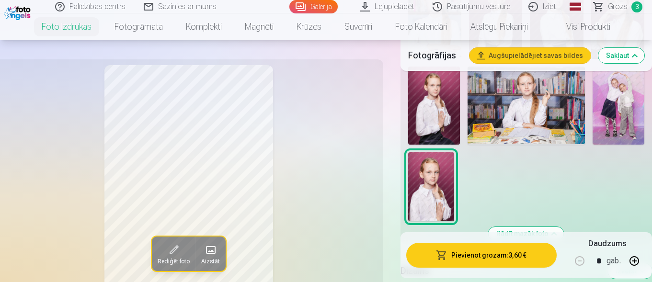
scroll to position [623, 0]
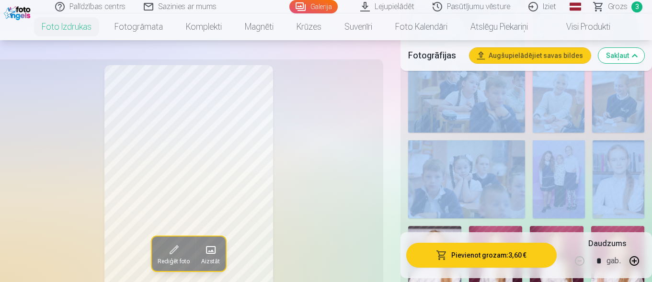
click at [567, 107] on img at bounding box center [559, 94] width 52 height 78
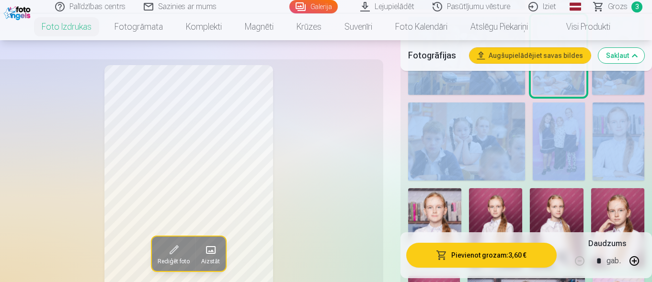
scroll to position [636, 0]
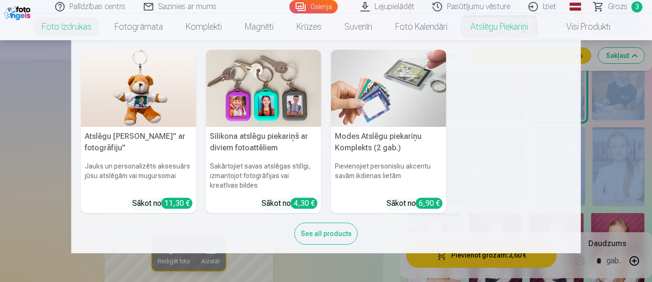
click at [504, 22] on link "Atslēgu piekariņi" at bounding box center [499, 26] width 81 height 27
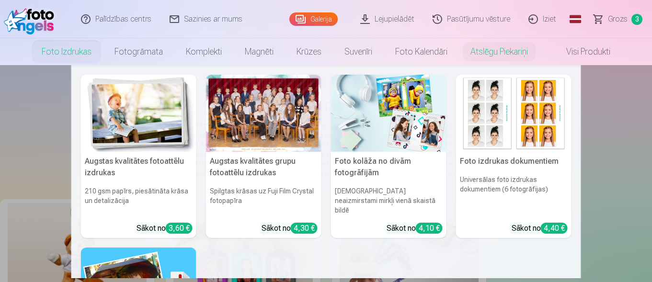
click at [71, 52] on link "Foto izdrukas" at bounding box center [66, 51] width 73 height 27
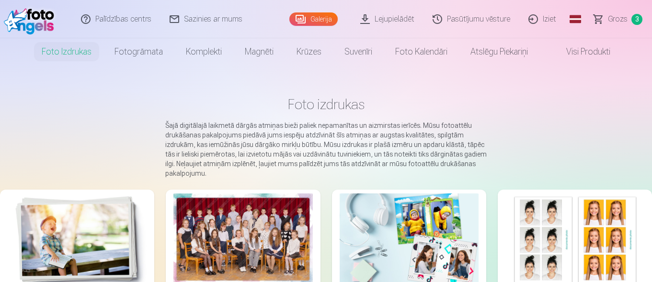
click at [108, 226] on img at bounding box center [77, 240] width 139 height 93
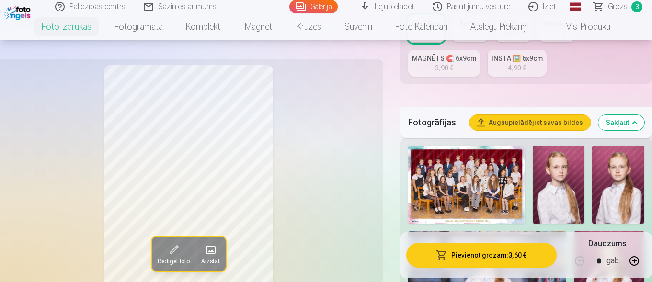
scroll to position [494, 0]
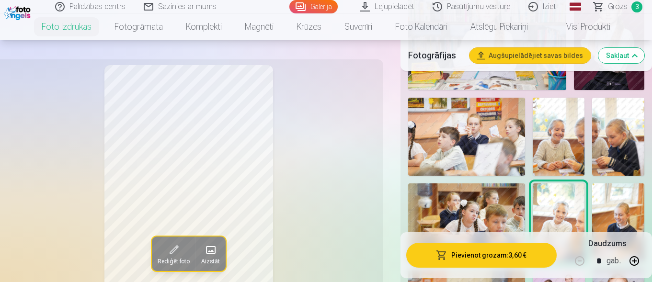
click at [594, 157] on img at bounding box center [618, 137] width 52 height 78
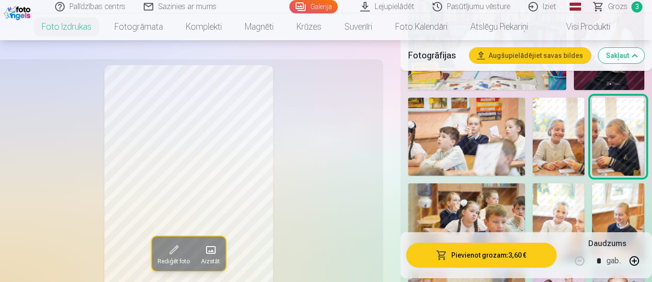
click at [557, 173] on img at bounding box center [559, 137] width 52 height 78
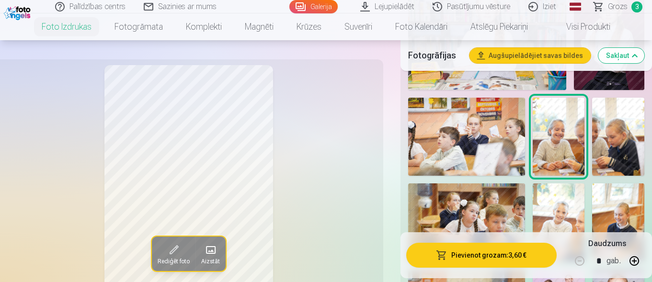
scroll to position [741, 0]
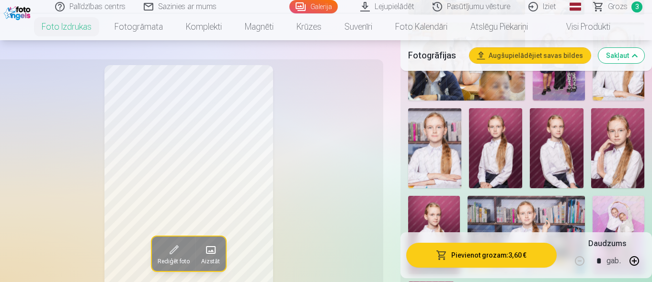
click at [541, 188] on div at bounding box center [527, 1] width 244 height 706
click at [563, 189] on div at bounding box center [527, 1] width 244 height 706
click at [547, 178] on img at bounding box center [556, 148] width 53 height 80
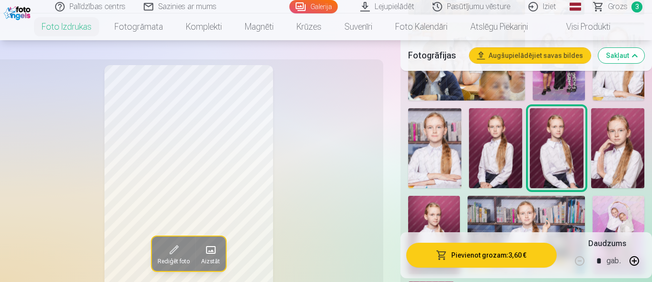
click at [505, 161] on img at bounding box center [495, 148] width 53 height 80
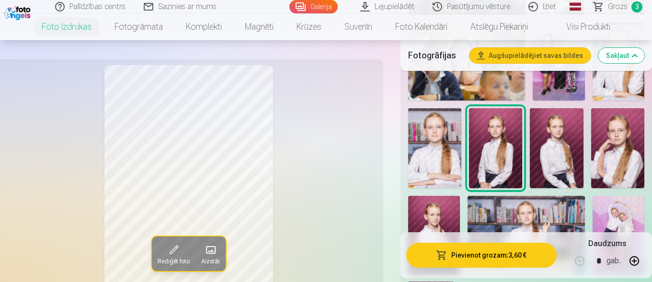
click at [607, 143] on img at bounding box center [617, 148] width 53 height 80
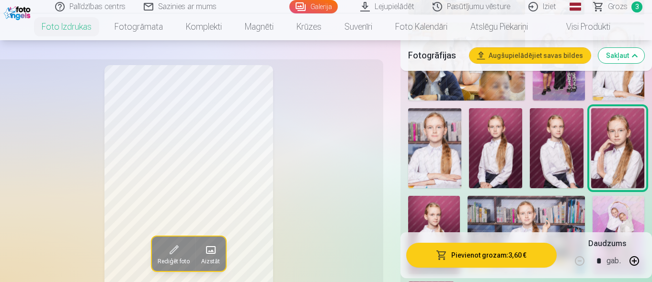
click at [383, 168] on div "Rediģēt foto Aizstāt Noklikšķiniet uz attēla, lai atvērtu izvērstu skatu Noklik…" at bounding box center [326, 28] width 652 height 1362
click at [428, 159] on img at bounding box center [434, 148] width 53 height 80
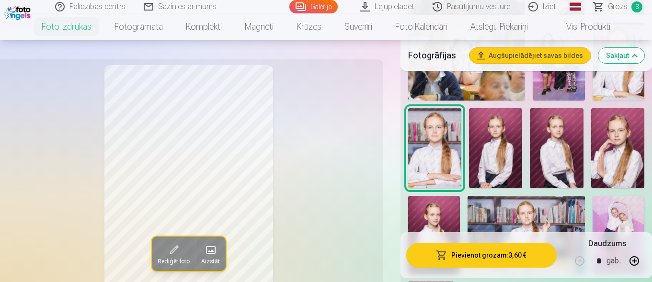
click at [622, 202] on img at bounding box center [619, 235] width 52 height 78
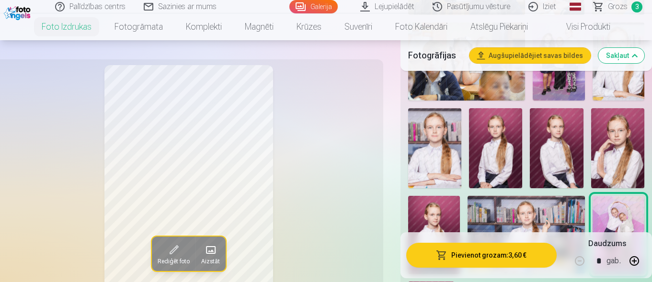
click at [431, 211] on img at bounding box center [434, 235] width 52 height 78
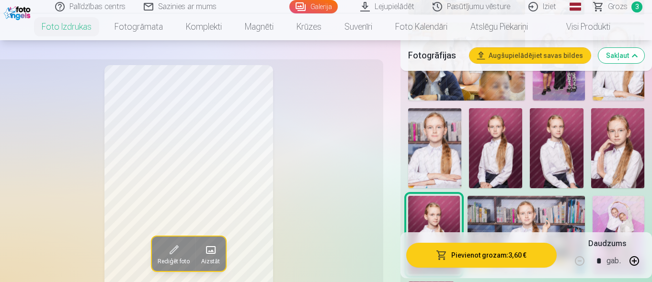
click at [557, 177] on img at bounding box center [556, 148] width 53 height 80
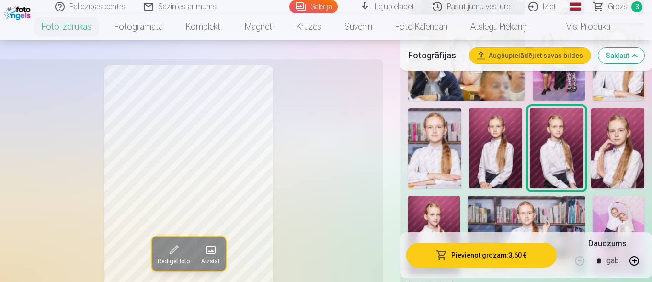
click at [417, 157] on img at bounding box center [434, 148] width 53 height 80
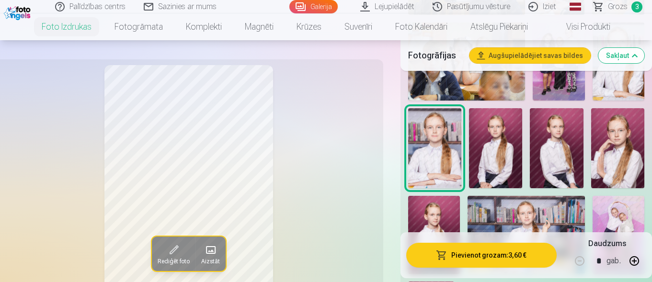
click at [460, 155] on img at bounding box center [434, 148] width 53 height 80
click at [525, 154] on div at bounding box center [527, 1] width 244 height 706
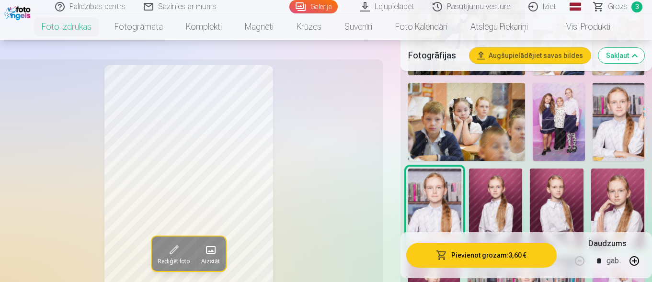
scroll to position [494, 0]
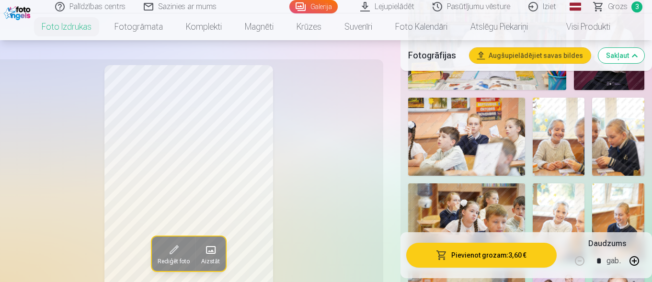
click at [629, 189] on img at bounding box center [618, 223] width 52 height 78
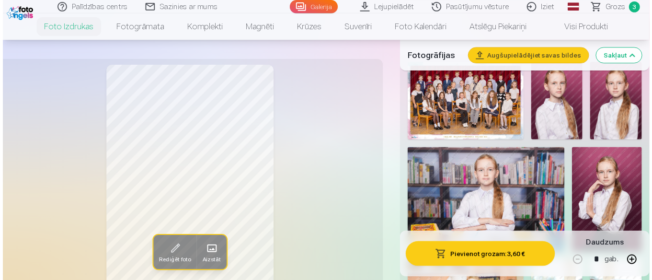
scroll to position [347, 0]
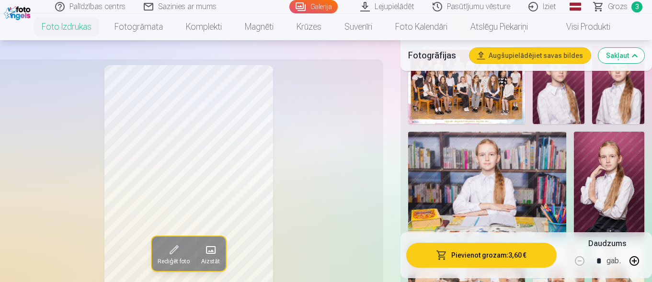
click at [570, 99] on img at bounding box center [559, 85] width 52 height 78
click at [632, 93] on img at bounding box center [618, 85] width 52 height 78
click at [598, 159] on img at bounding box center [609, 184] width 70 height 105
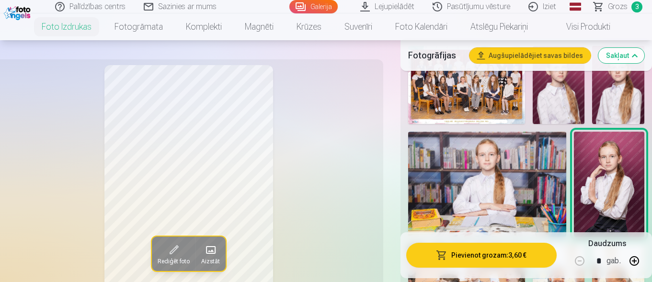
click at [604, 108] on img at bounding box center [618, 85] width 52 height 78
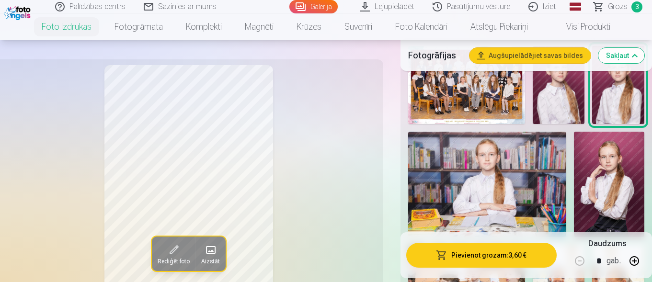
click at [491, 90] on img at bounding box center [466, 85] width 117 height 78
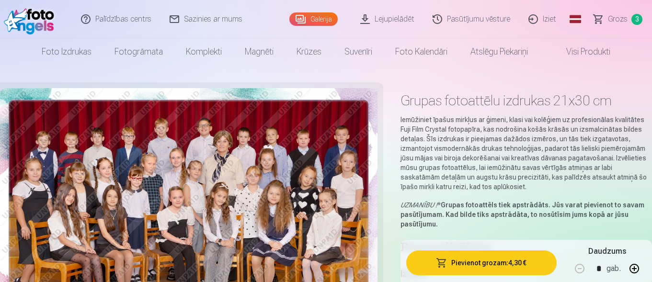
click at [528, 181] on p "Iemūžiniet īpašus mirkļus ar ģimeni, klasi vai kolēģiem uz profesionālas kvalit…" at bounding box center [527, 153] width 252 height 77
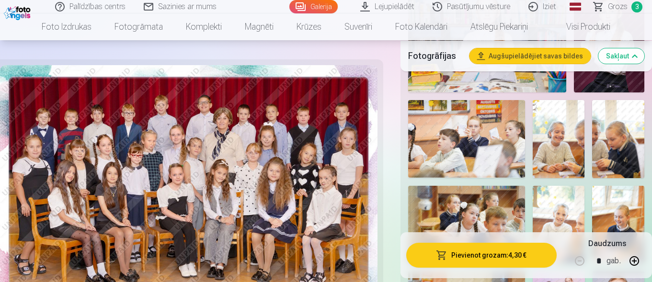
scroll to position [495, 0]
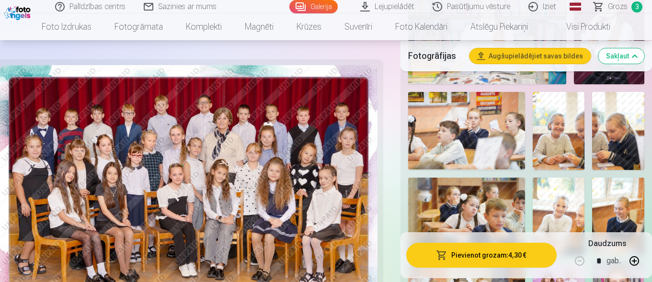
click at [625, 118] on img at bounding box center [618, 131] width 52 height 78
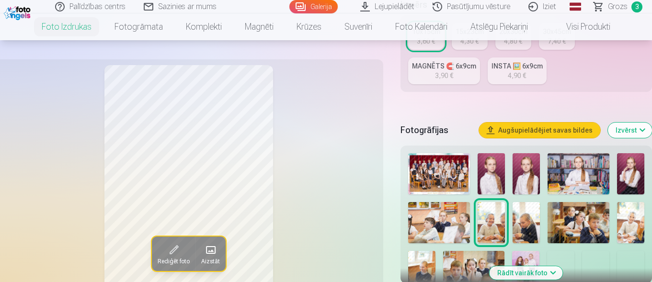
scroll to position [288, 0]
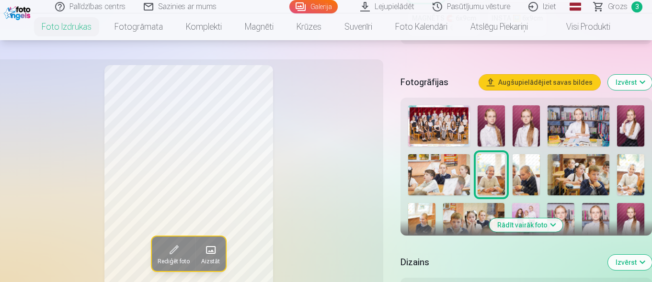
click at [535, 228] on button "Rādīt vairāk foto" at bounding box center [526, 225] width 73 height 13
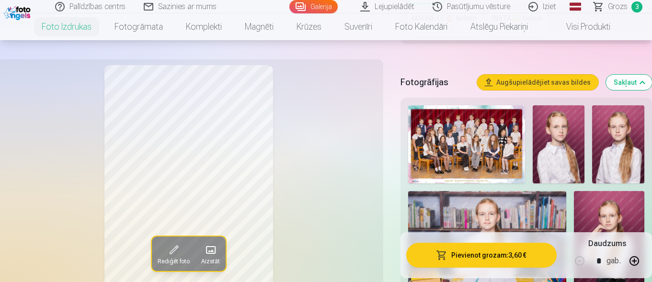
click at [559, 130] on img at bounding box center [559, 144] width 52 height 78
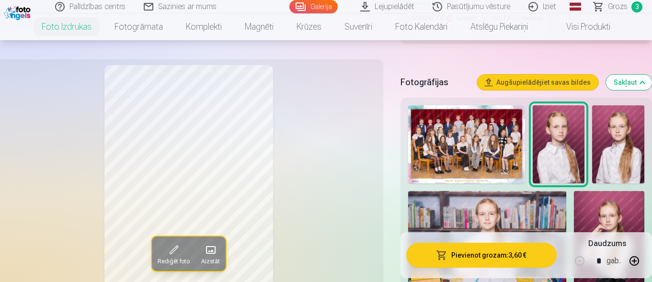
click at [623, 148] on img at bounding box center [618, 144] width 52 height 78
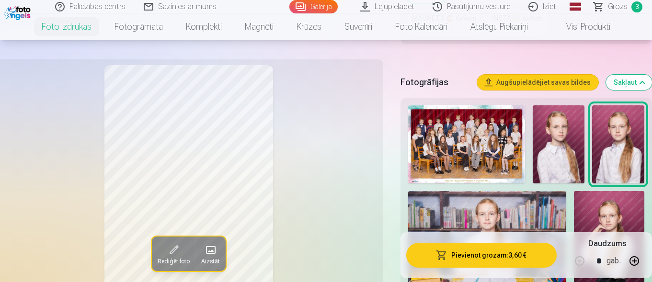
click at [620, 224] on img at bounding box center [609, 243] width 70 height 105
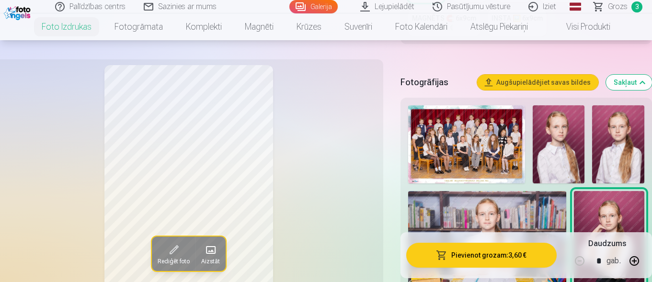
click at [518, 211] on img at bounding box center [487, 243] width 158 height 105
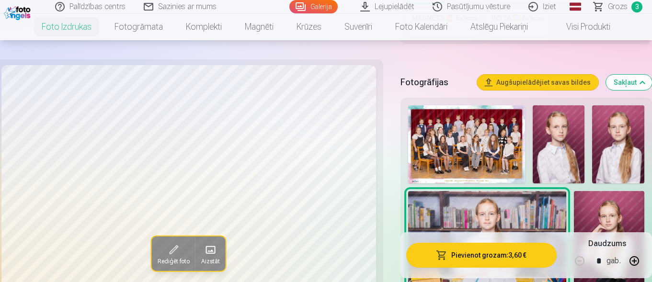
scroll to position [336, 0]
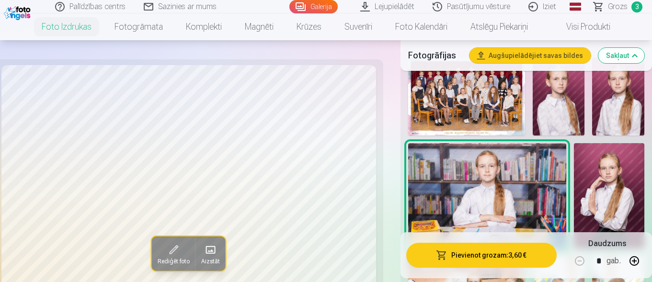
click at [650, 277] on div "Pievienot grozam : 3,60 € Daudzums * gab." at bounding box center [527, 255] width 252 height 46
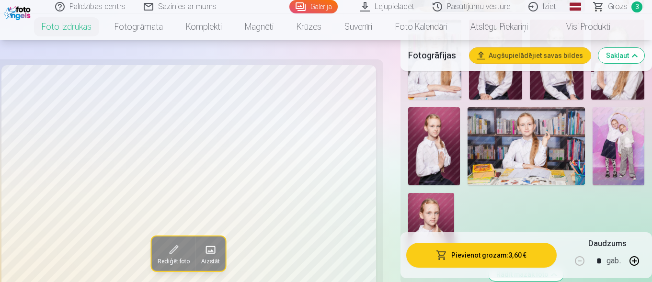
scroll to position [1076, 0]
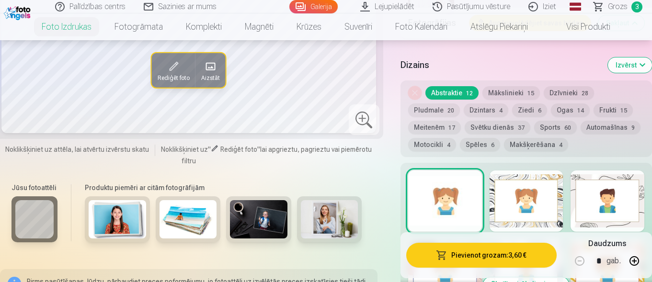
click at [558, 129] on button "Sports 60" at bounding box center [555, 127] width 43 height 13
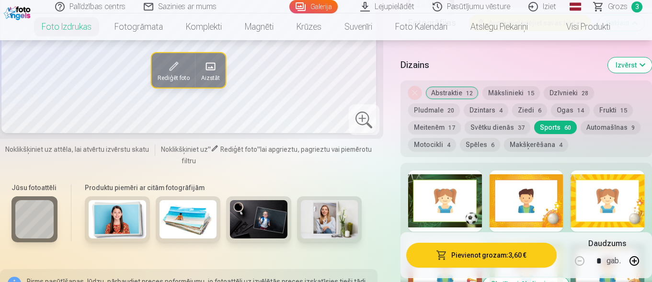
click at [606, 111] on button "Frukti 15" at bounding box center [613, 110] width 39 height 13
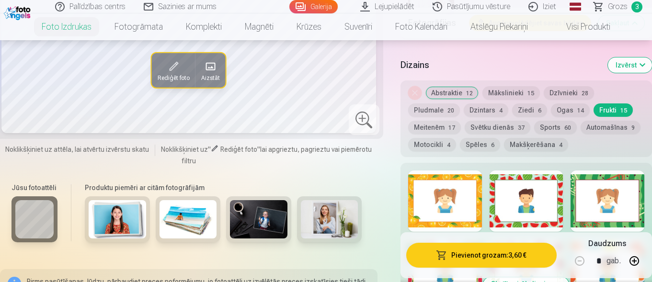
click at [572, 112] on button "Ogas 14" at bounding box center [570, 110] width 39 height 13
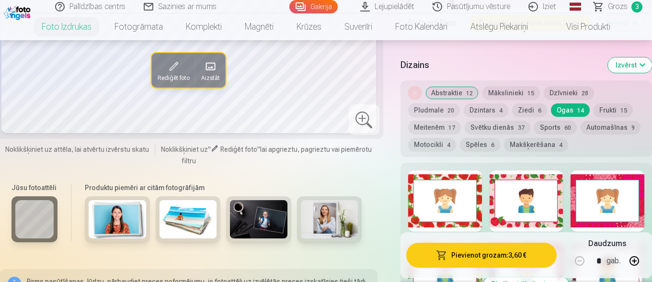
click at [601, 111] on button "Frukti 15" at bounding box center [613, 110] width 39 height 13
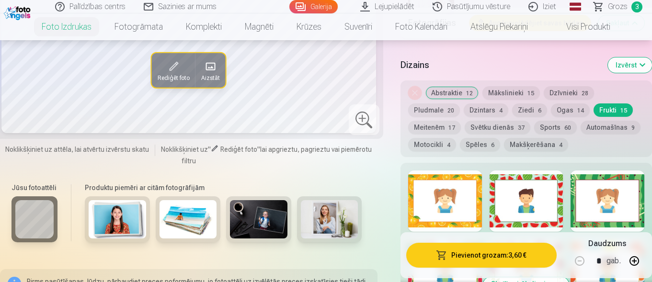
click at [529, 208] on div at bounding box center [527, 201] width 74 height 61
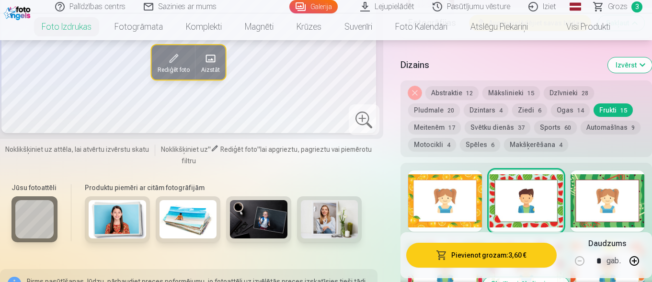
click at [437, 206] on div at bounding box center [445, 201] width 74 height 61
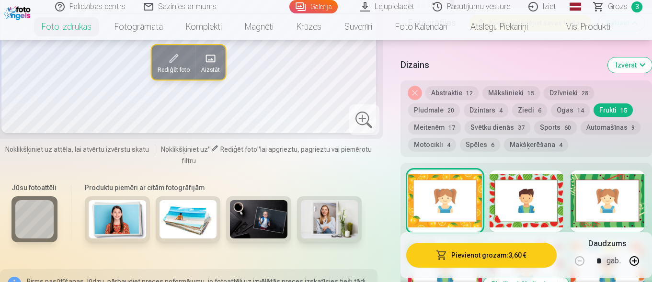
click at [561, 109] on button "Ogas 14" at bounding box center [570, 110] width 39 height 13
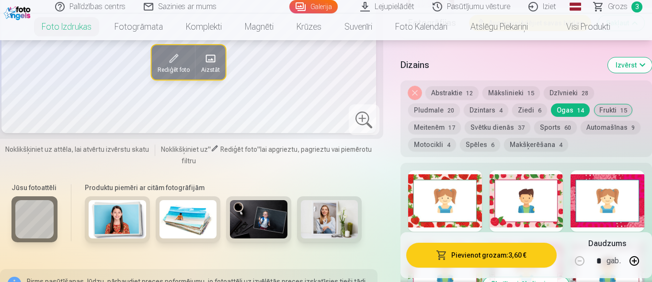
click at [527, 112] on button "Ziedi 6" at bounding box center [529, 110] width 35 height 13
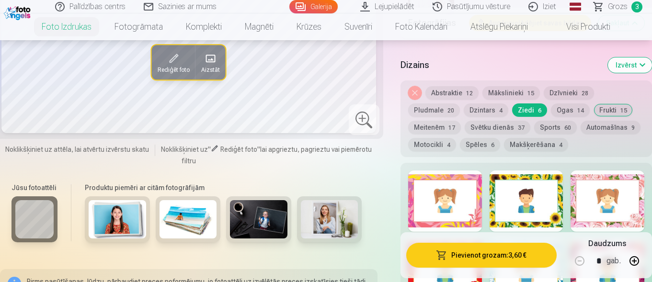
click at [608, 219] on div at bounding box center [608, 201] width 74 height 61
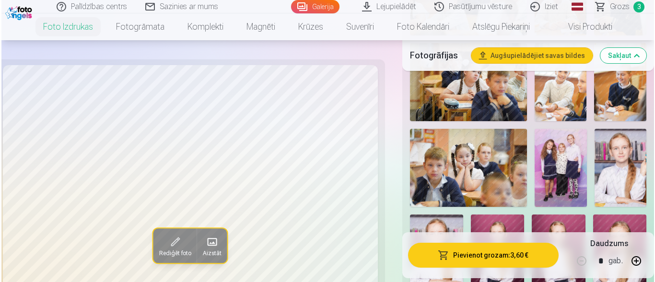
scroll to position [693, 0]
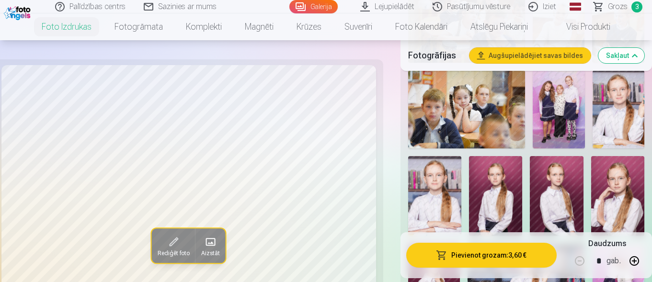
click at [467, 259] on button "Pievienot grozam : 3,60 €" at bounding box center [481, 255] width 150 height 25
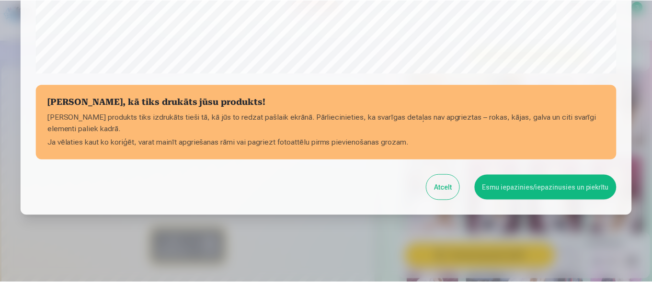
scroll to position [408, 0]
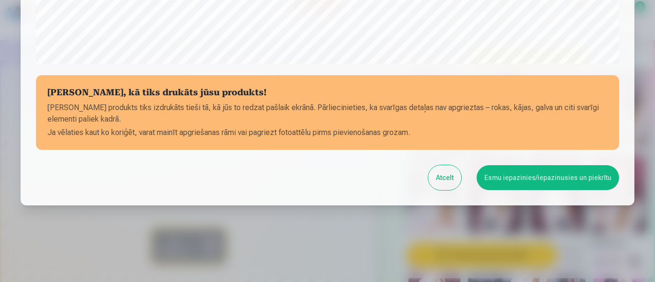
click at [572, 178] on button "Esmu iepazinies/iepazinusies un piekrītu" at bounding box center [547, 177] width 142 height 25
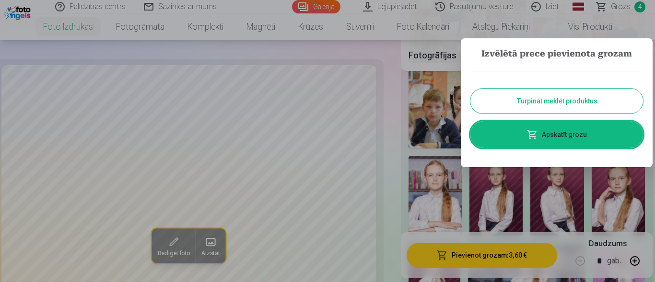
click at [594, 102] on button "Turpināt meklēt produktus" at bounding box center [556, 101] width 173 height 25
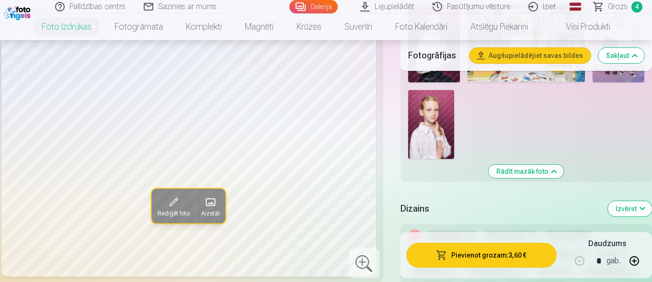
scroll to position [1076, 0]
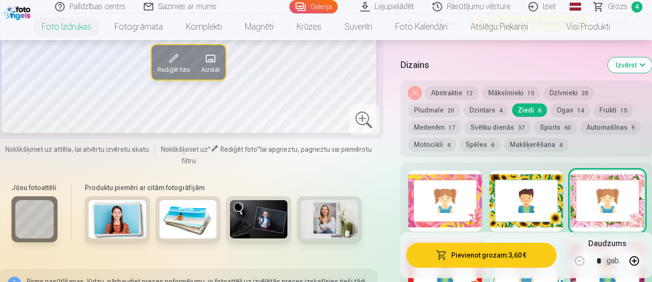
click at [440, 204] on div at bounding box center [445, 201] width 74 height 61
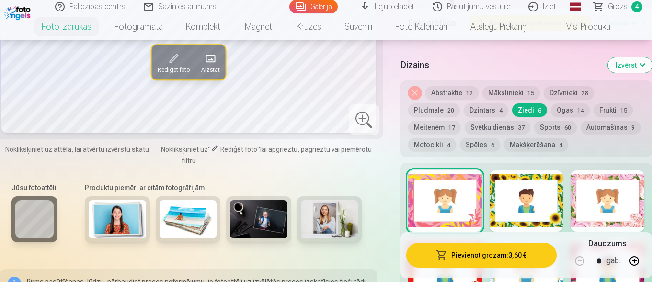
click at [545, 205] on div at bounding box center [527, 201] width 74 height 61
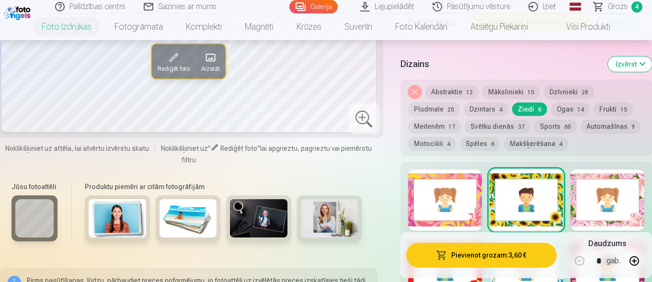
scroll to position [1124, 0]
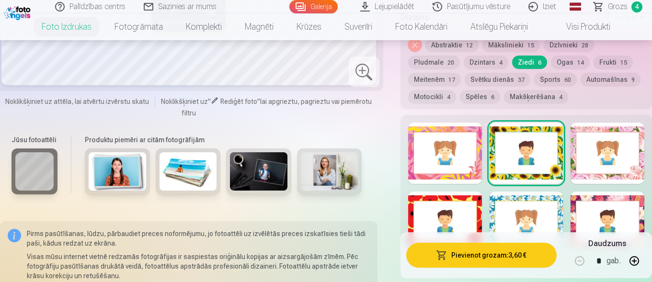
click at [616, 163] on div at bounding box center [608, 153] width 74 height 61
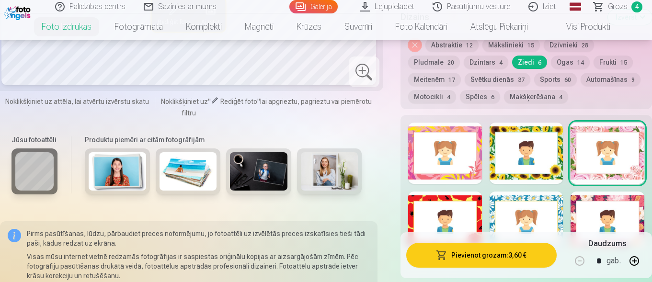
click at [460, 218] on div at bounding box center [445, 222] width 74 height 61
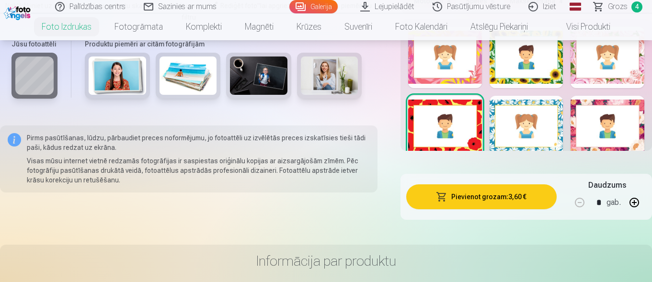
scroll to position [1268, 0]
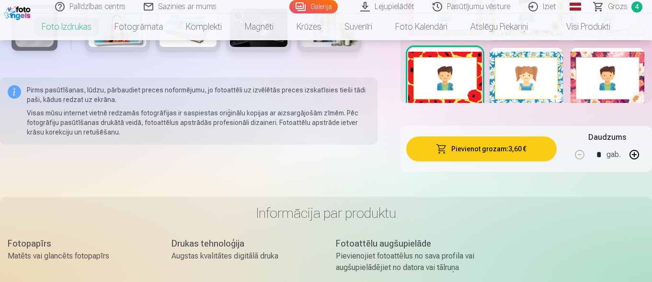
click at [529, 83] on div at bounding box center [527, 78] width 74 height 61
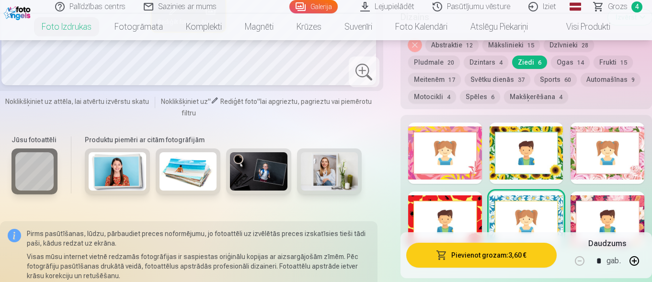
scroll to position [1220, 0]
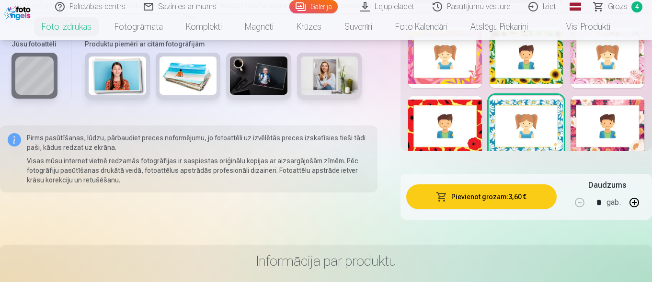
click at [605, 132] on div at bounding box center [608, 126] width 74 height 61
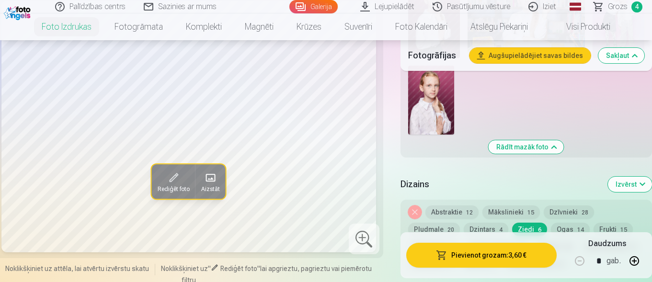
scroll to position [981, 0]
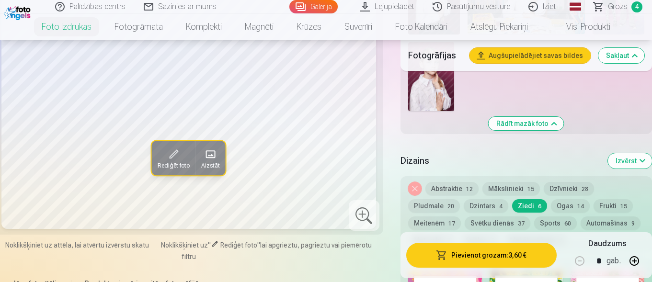
click at [494, 203] on button "Dzintars 4" at bounding box center [486, 205] width 45 height 13
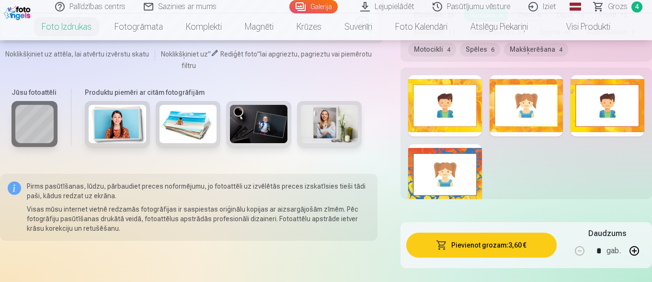
scroll to position [1172, 0]
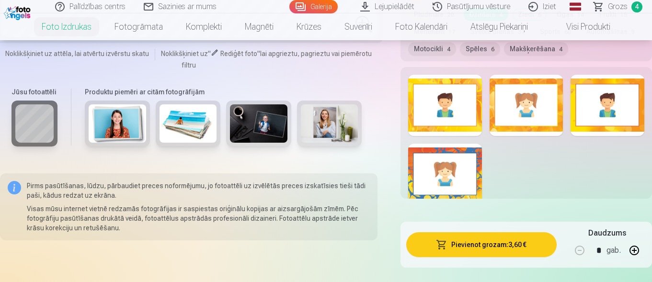
click at [449, 176] on div at bounding box center [445, 174] width 74 height 61
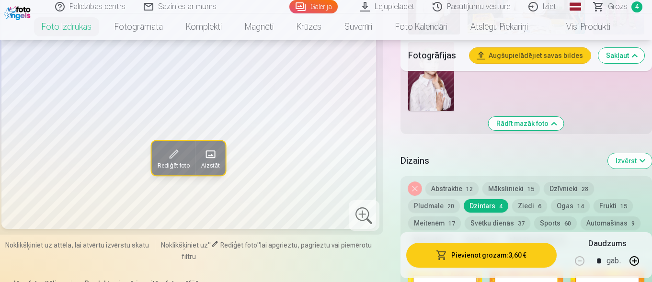
scroll to position [1029, 0]
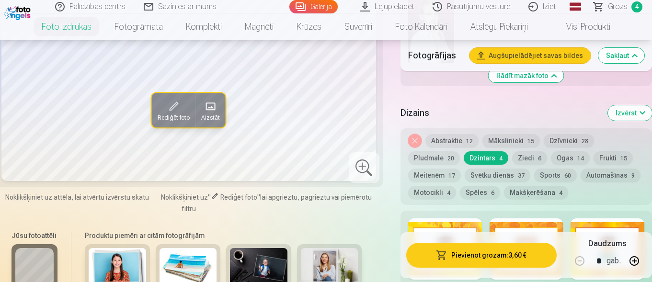
click at [468, 227] on div at bounding box center [445, 249] width 74 height 61
click at [530, 235] on div "Pievienot grozam : 3,60 € Daudzums * gab." at bounding box center [527, 255] width 252 height 46
click at [552, 221] on div at bounding box center [527, 249] width 74 height 61
click at [592, 227] on div at bounding box center [608, 249] width 74 height 61
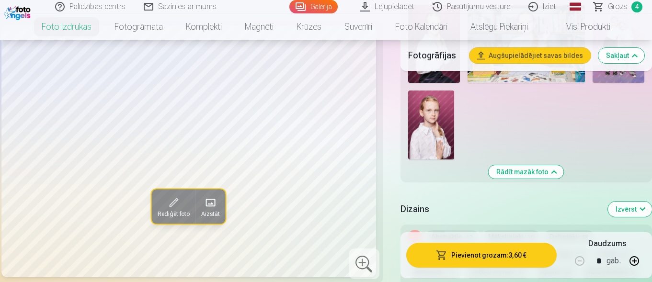
scroll to position [981, 0]
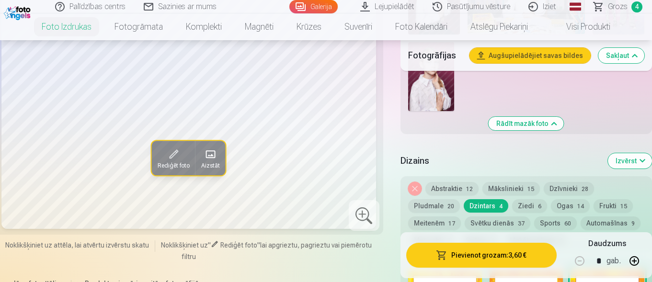
click at [439, 208] on button "Pludmale 20" at bounding box center [434, 205] width 52 height 13
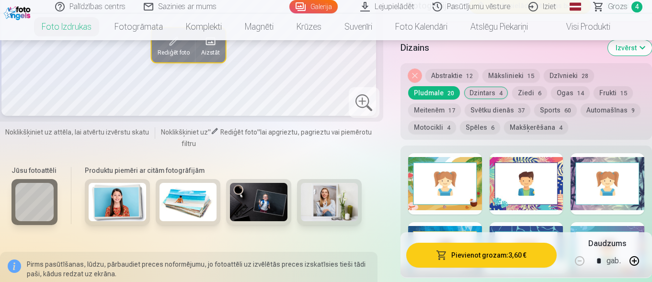
scroll to position [1124, 0]
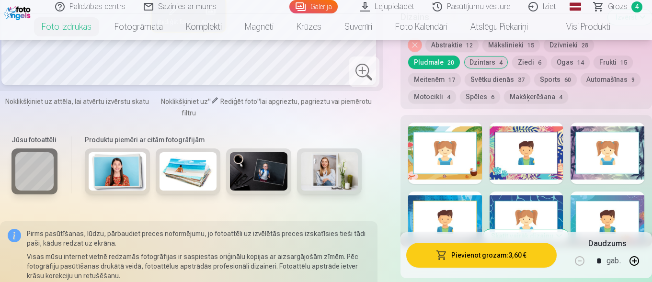
click at [454, 162] on div at bounding box center [445, 153] width 74 height 61
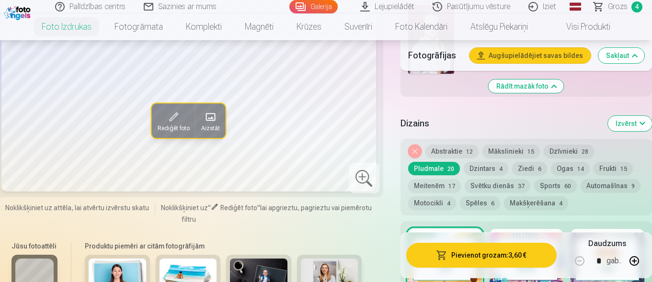
scroll to position [1029, 0]
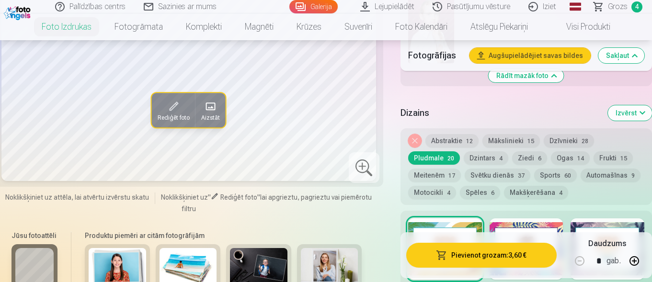
click at [521, 228] on div at bounding box center [527, 249] width 74 height 61
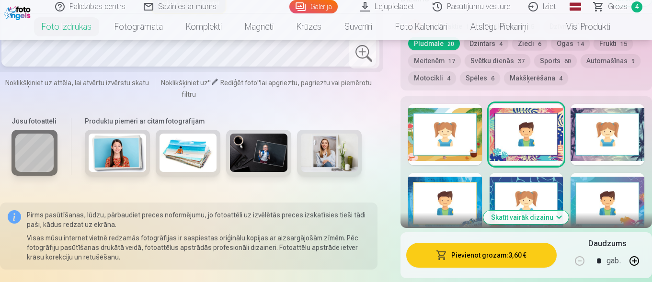
scroll to position [1124, 0]
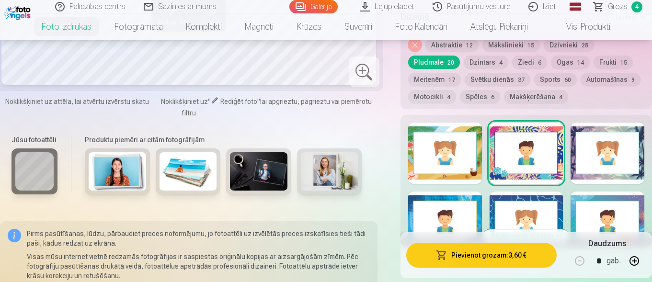
click at [609, 150] on div at bounding box center [608, 153] width 74 height 61
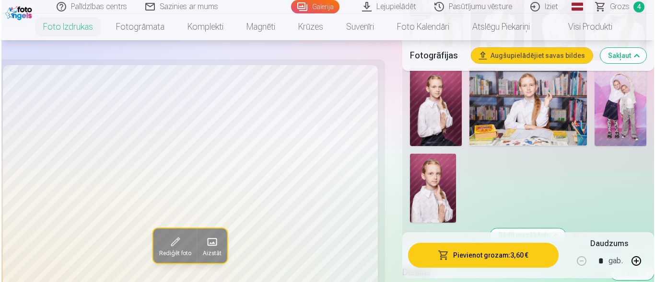
scroll to position [933, 0]
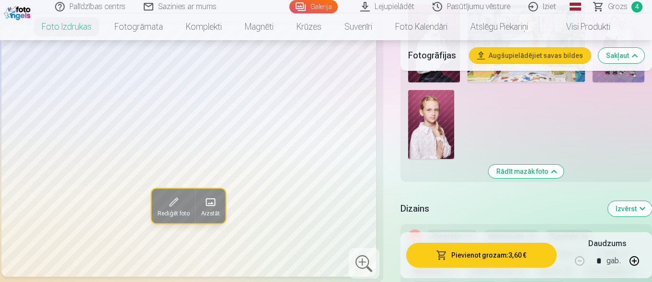
click at [461, 253] on button "Pievienot grozam : 3,60 €" at bounding box center [481, 255] width 150 height 25
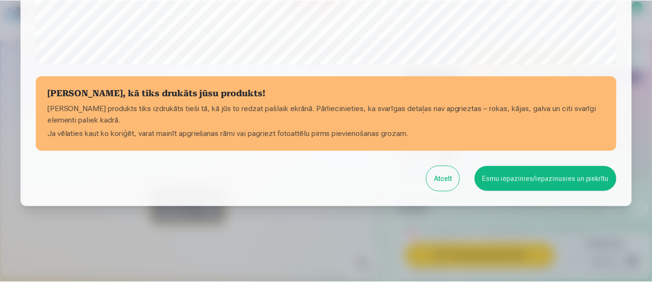
scroll to position [408, 0]
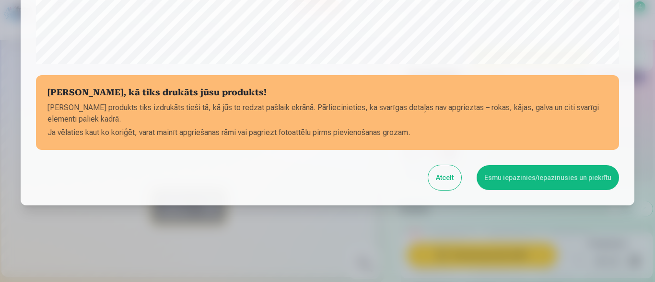
click at [564, 176] on button "Esmu iepazinies/iepazinusies un piekrītu" at bounding box center [547, 177] width 142 height 25
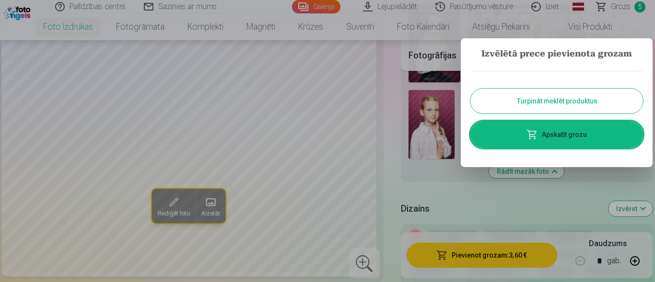
click at [550, 135] on link "Apskatīt grozu" at bounding box center [556, 134] width 173 height 27
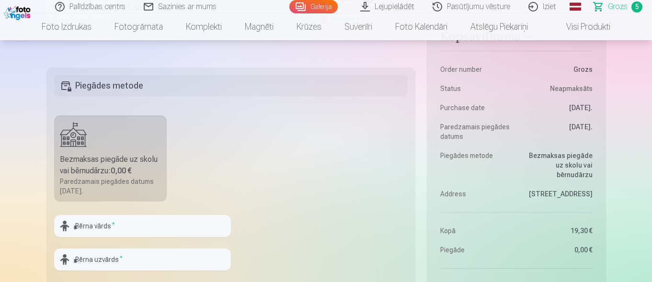
scroll to position [719, 0]
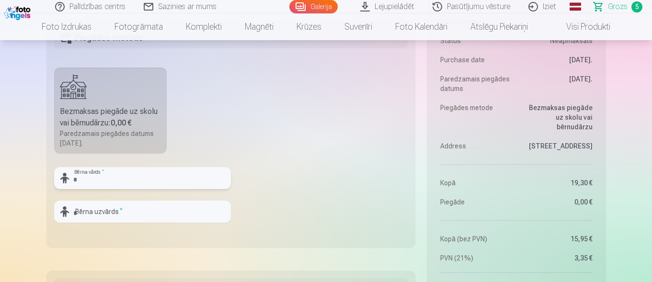
click at [167, 185] on input "text" at bounding box center [142, 178] width 177 height 22
type input "******"
click at [134, 209] on input "text" at bounding box center [142, 212] width 177 height 22
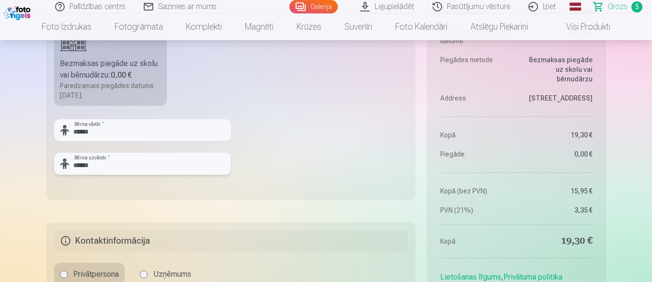
scroll to position [863, 0]
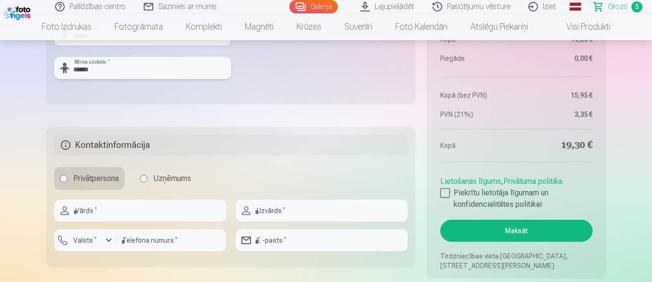
type input "******"
click at [127, 212] on input "text" at bounding box center [140, 211] width 172 height 22
type input "******"
click at [319, 204] on input "text" at bounding box center [322, 211] width 172 height 22
type input "******"
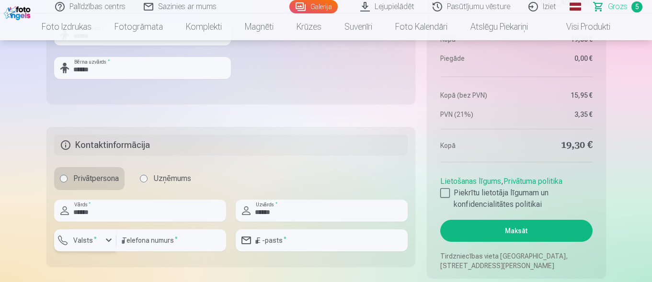
click at [114, 237] on div "button" at bounding box center [109, 241] width 12 height 12
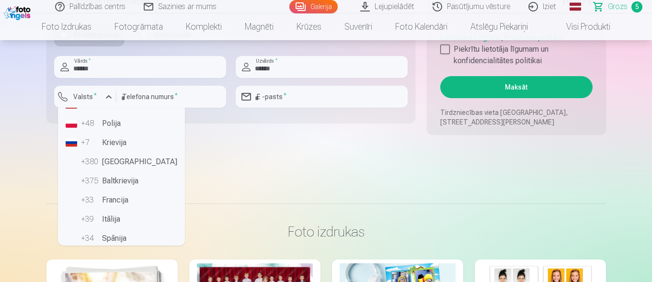
scroll to position [0, 0]
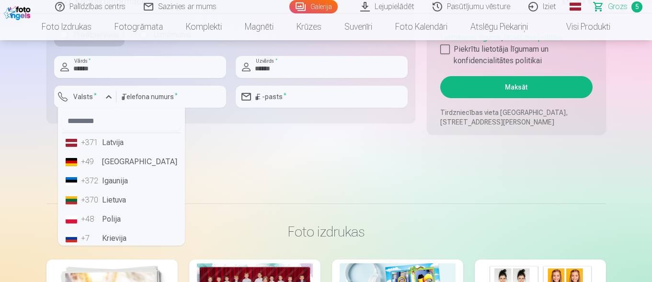
click at [115, 144] on li "+371 Latvija" at bounding box center [121, 142] width 119 height 19
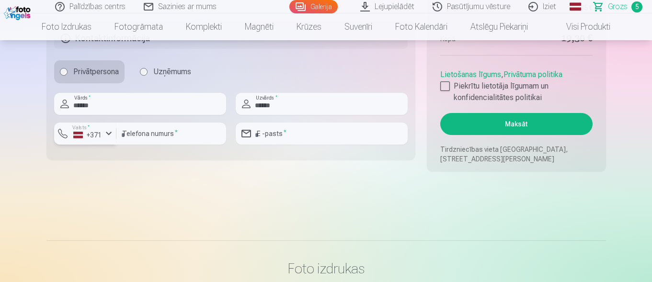
scroll to position [959, 0]
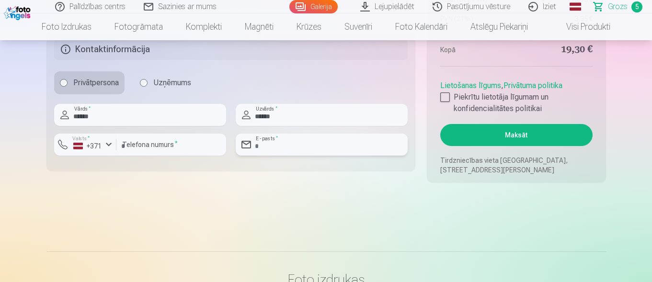
click at [340, 139] on input "email" at bounding box center [322, 145] width 172 height 22
type input "**********"
click at [197, 141] on input "number" at bounding box center [171, 145] width 110 height 22
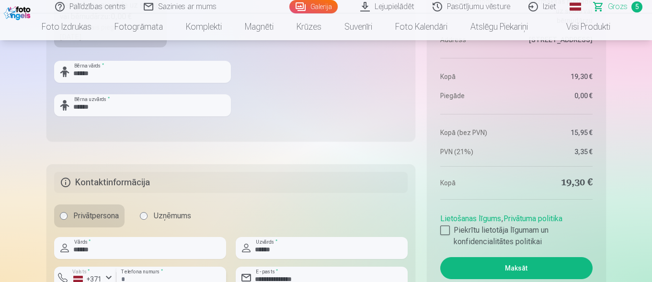
scroll to position [863, 0]
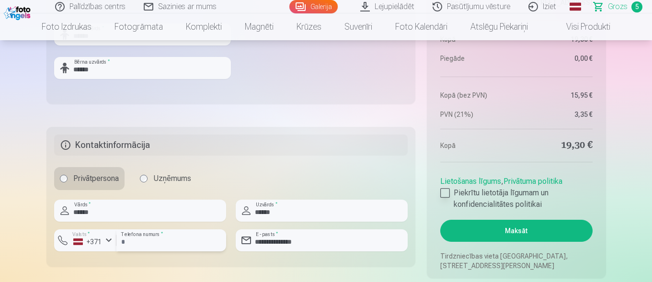
type input "********"
click at [449, 194] on div at bounding box center [445, 193] width 10 height 10
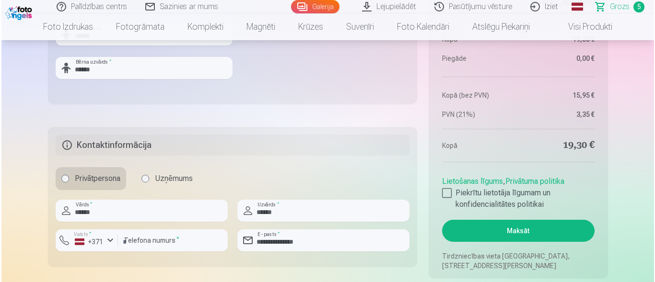
scroll to position [911, 0]
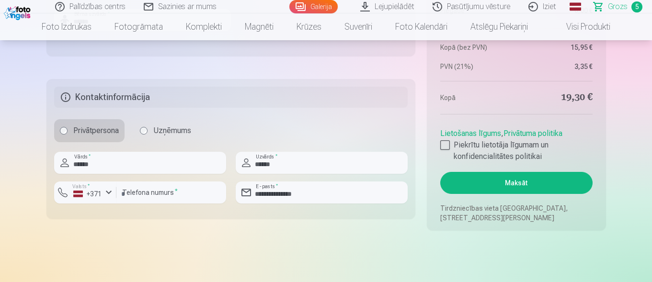
click at [531, 184] on button "Maksāt" at bounding box center [516, 183] width 152 height 22
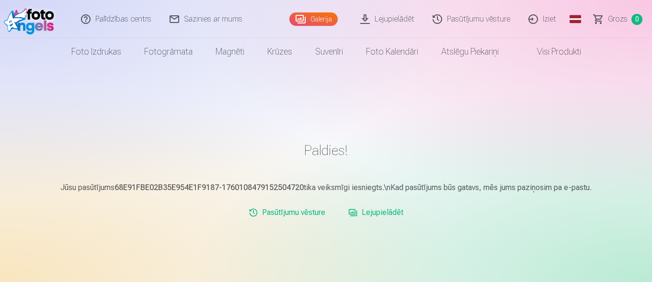
click at [547, 19] on link "Iziet" at bounding box center [543, 19] width 46 height 38
